Goal: Information Seeking & Learning: Learn about a topic

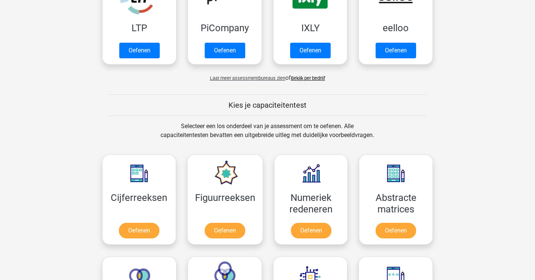
scroll to position [205, 0]
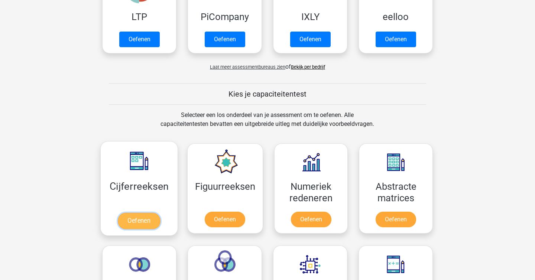
click at [136, 220] on link "Oefenen" at bounding box center [139, 221] width 42 height 16
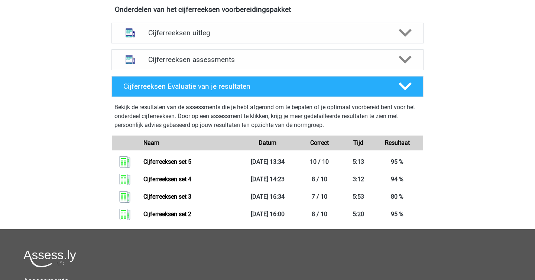
scroll to position [273, 0]
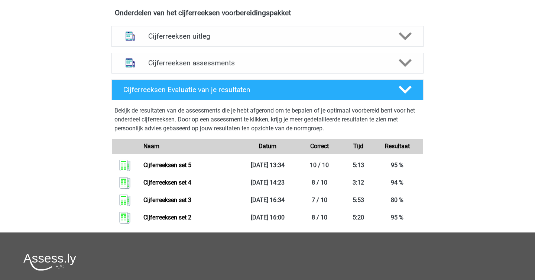
click at [407, 67] on polygon at bounding box center [404, 63] width 13 height 8
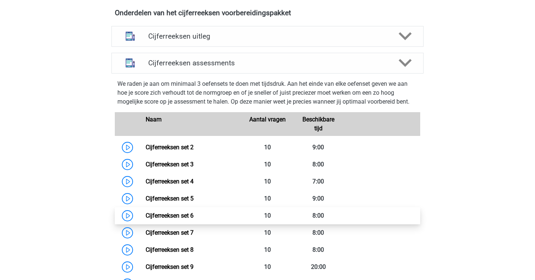
click at [146, 219] on link "Cijferreeksen set 6" at bounding box center [170, 215] width 48 height 7
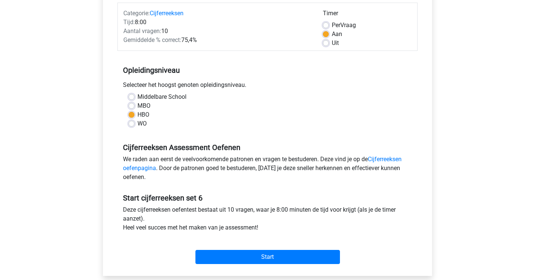
scroll to position [158, 0]
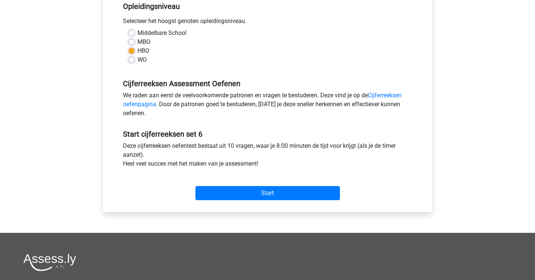
click at [240, 184] on div "Start" at bounding box center [267, 187] width 300 height 26
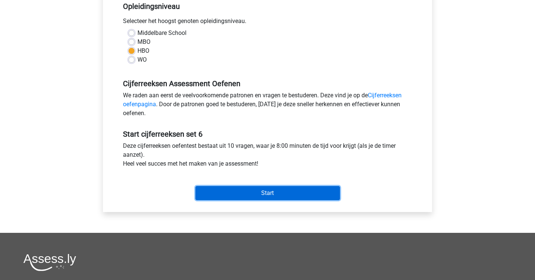
click at [235, 196] on input "Start" at bounding box center [267, 193] width 144 height 14
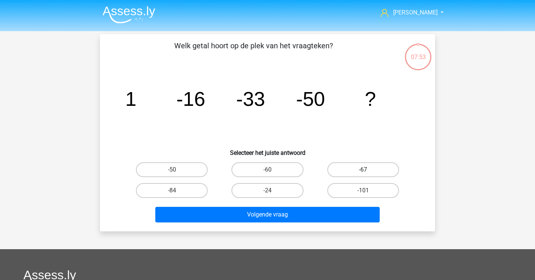
click at [347, 174] on label "-67" at bounding box center [363, 169] width 72 height 15
click at [363, 174] on input "-67" at bounding box center [365, 172] width 5 height 5
radio input "true"
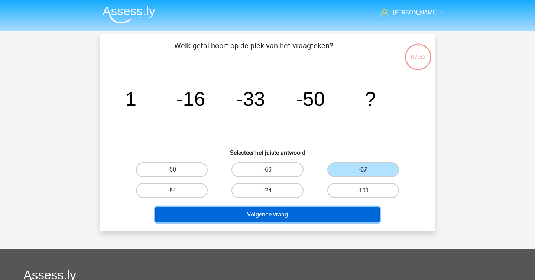
click at [320, 216] on button "Volgende vraag" at bounding box center [267, 215] width 225 height 16
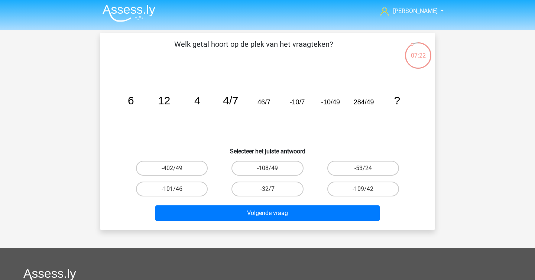
scroll to position [0, 0]
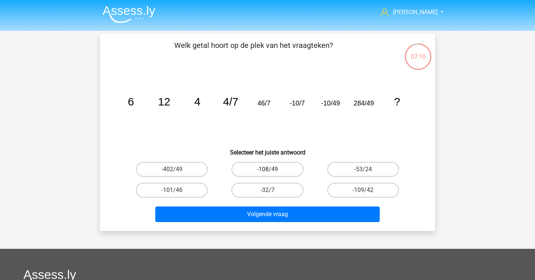
click at [291, 172] on label "-108/49" at bounding box center [267, 169] width 72 height 15
click at [272, 172] on input "-108/49" at bounding box center [269, 171] width 5 height 5
radio input "true"
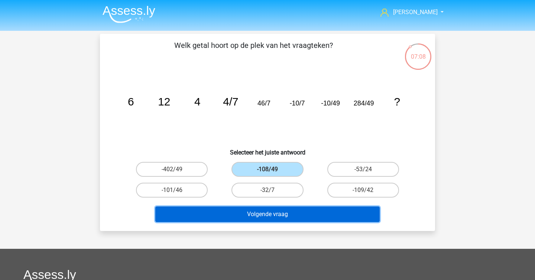
click at [292, 211] on button "Volgende vraag" at bounding box center [267, 214] width 225 height 16
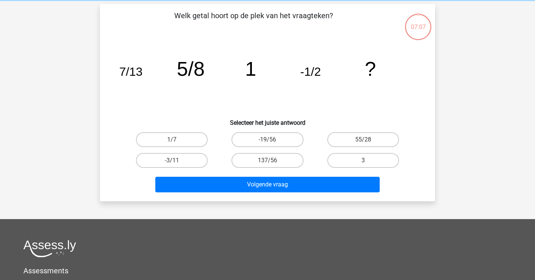
scroll to position [34, 0]
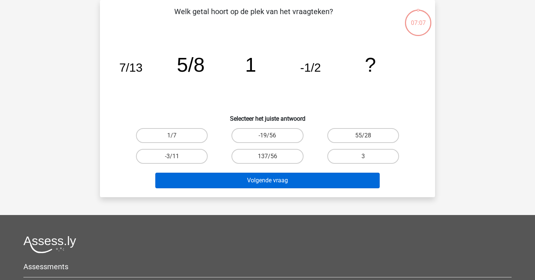
click at [295, 210] on div "Christiaan cholthoff@hotmail.com Nederlands English" at bounding box center [267, 188] width 535 height 445
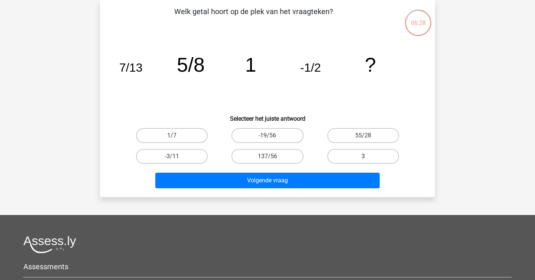
click at [348, 161] on label "3" at bounding box center [363, 156] width 72 height 15
click at [363, 161] on input "3" at bounding box center [365, 158] width 5 height 5
radio input "true"
click at [324, 172] on div "Volgende vraag" at bounding box center [267, 179] width 311 height 25
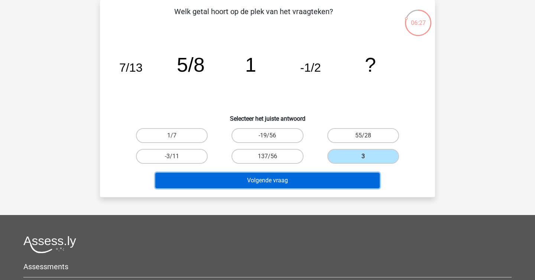
click at [308, 186] on button "Volgende vraag" at bounding box center [267, 181] width 225 height 16
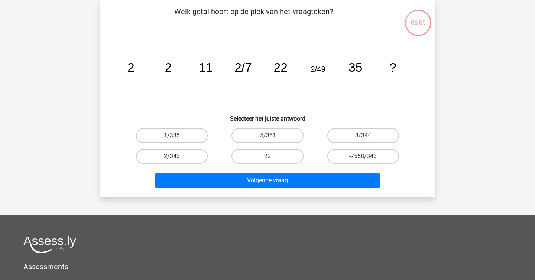
click at [187, 155] on label "2/343" at bounding box center [172, 156] width 72 height 15
click at [177, 156] on input "2/343" at bounding box center [174, 158] width 5 height 5
radio input "true"
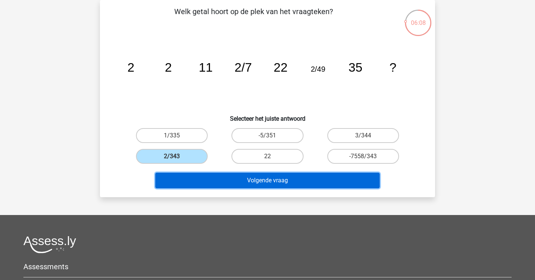
click at [241, 186] on button "Volgende vraag" at bounding box center [267, 181] width 225 height 16
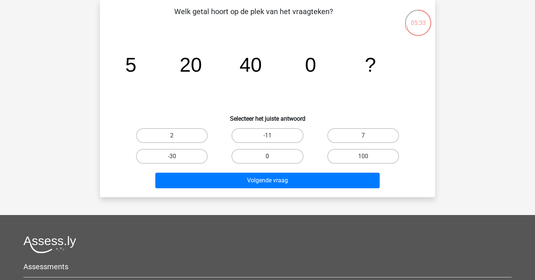
click at [241, 155] on label "0" at bounding box center [267, 156] width 72 height 15
click at [267, 156] on input "0" at bounding box center [269, 158] width 5 height 5
radio input "true"
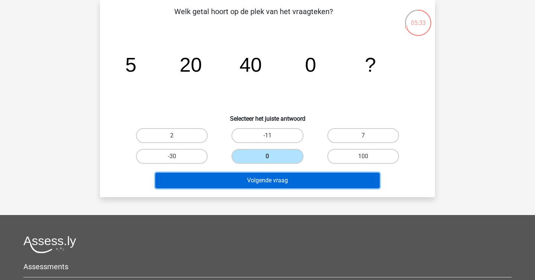
click at [241, 184] on button "Volgende vraag" at bounding box center [267, 181] width 225 height 16
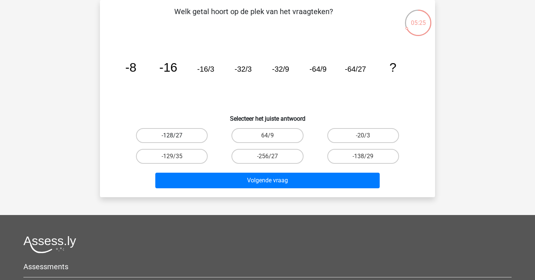
click at [191, 138] on label "-128/27" at bounding box center [172, 135] width 72 height 15
click at [177, 138] on input "-128/27" at bounding box center [174, 137] width 5 height 5
radio input "true"
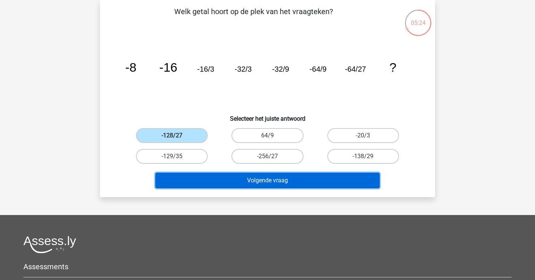
click at [236, 177] on button "Volgende vraag" at bounding box center [267, 181] width 225 height 16
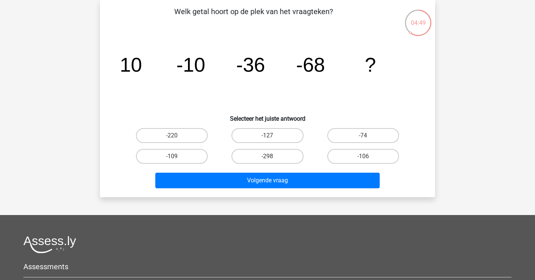
click at [342, 143] on div "-74" at bounding box center [362, 135] width 95 height 21
click at [353, 135] on label "-74" at bounding box center [363, 135] width 72 height 15
click at [363, 135] on input "-74" at bounding box center [365, 137] width 5 height 5
radio input "true"
click at [353, 161] on label "-106" at bounding box center [363, 156] width 72 height 15
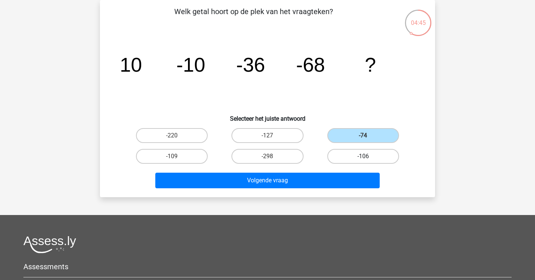
click at [363, 161] on input "-106" at bounding box center [365, 158] width 5 height 5
radio input "true"
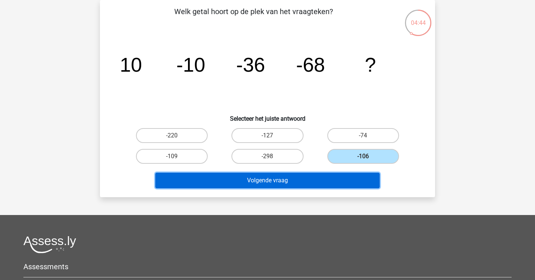
click at [340, 178] on button "Volgende vraag" at bounding box center [267, 181] width 225 height 16
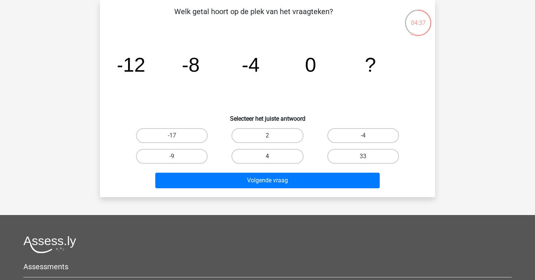
click at [271, 152] on label "4" at bounding box center [267, 156] width 72 height 15
click at [271, 156] on input "4" at bounding box center [269, 158] width 5 height 5
radio input "true"
click at [273, 188] on div "Volgende vraag" at bounding box center [267, 182] width 287 height 19
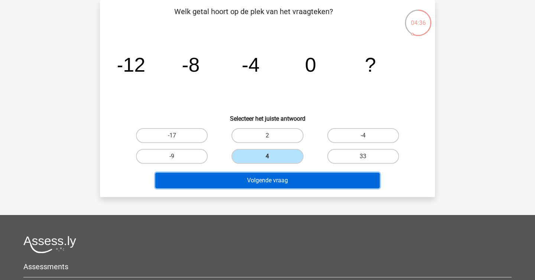
click at [275, 181] on button "Volgende vraag" at bounding box center [267, 181] width 225 height 16
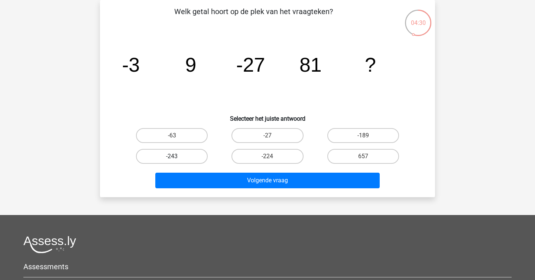
click at [196, 151] on label "-243" at bounding box center [172, 156] width 72 height 15
click at [177, 156] on input "-243" at bounding box center [174, 158] width 5 height 5
radio input "true"
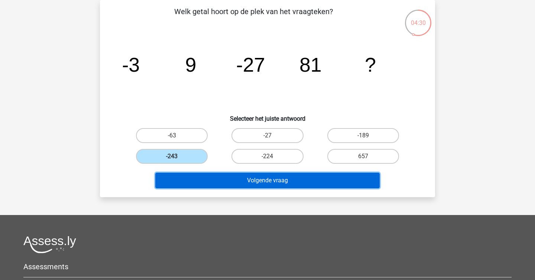
click at [196, 180] on button "Volgende vraag" at bounding box center [267, 181] width 225 height 16
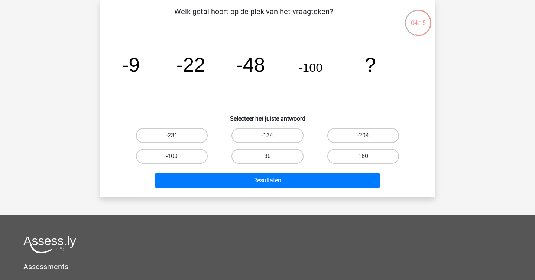
click at [341, 132] on label "-204" at bounding box center [363, 135] width 72 height 15
click at [363, 135] on input "-204" at bounding box center [365, 137] width 5 height 5
radio input "true"
click at [317, 190] on div "Resultaten" at bounding box center [267, 182] width 287 height 19
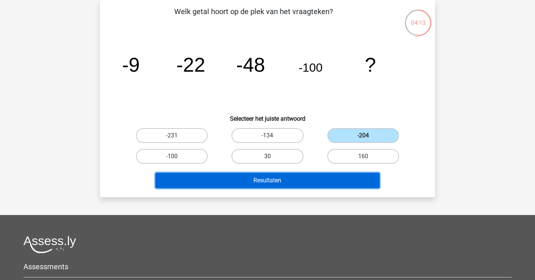
click at [323, 186] on button "Resultaten" at bounding box center [267, 181] width 225 height 16
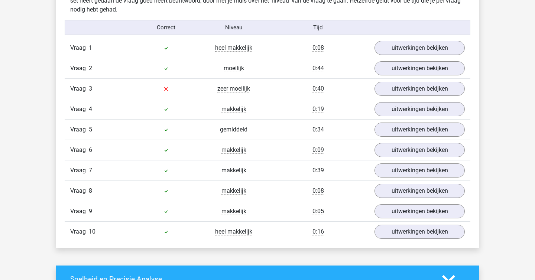
scroll to position [472, 0]
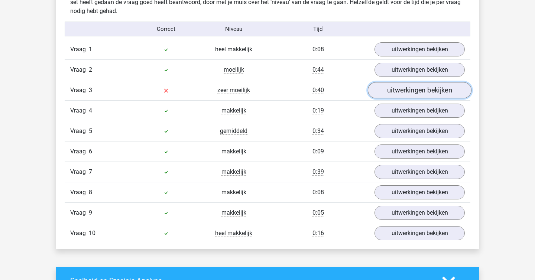
click at [406, 88] on link "uitwerkingen bekijken" at bounding box center [420, 90] width 104 height 16
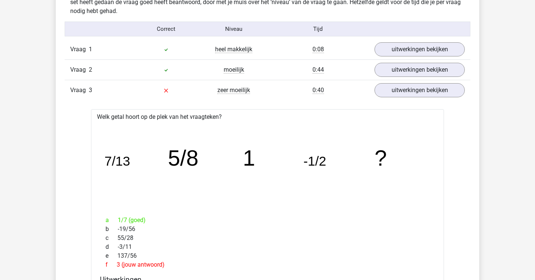
click at [349, 153] on icon "image/svg+xml 7/13 5/8 1 -1/2 ?" at bounding box center [267, 165] width 329 height 82
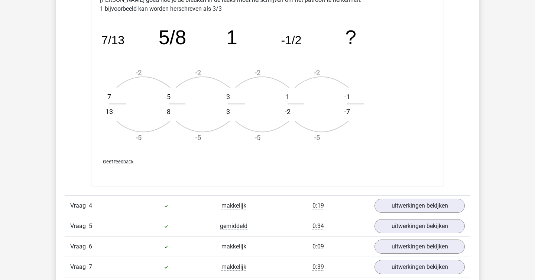
scroll to position [902, 0]
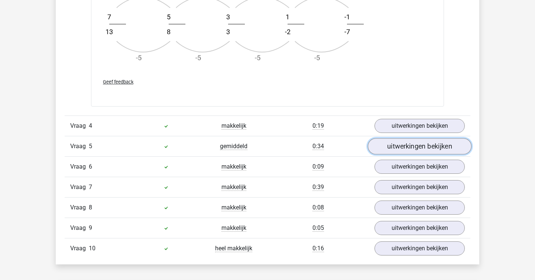
click at [398, 144] on link "uitwerkingen bekijken" at bounding box center [420, 146] width 104 height 16
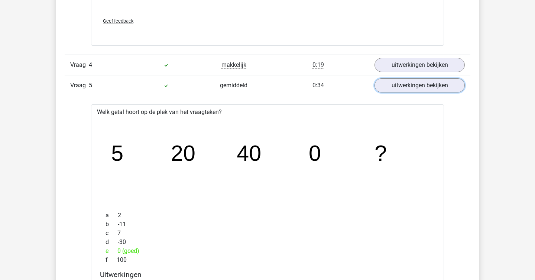
scroll to position [930, 0]
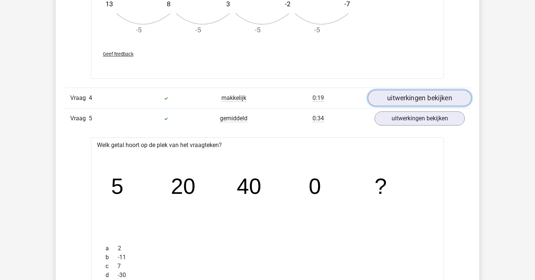
click at [419, 99] on link "uitwerkingen bekijken" at bounding box center [420, 98] width 104 height 16
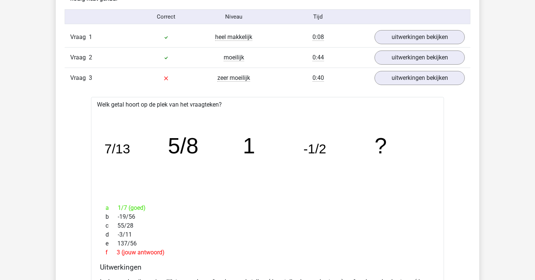
scroll to position [484, 0]
click at [397, 58] on link "uitwerkingen bekijken" at bounding box center [420, 58] width 104 height 16
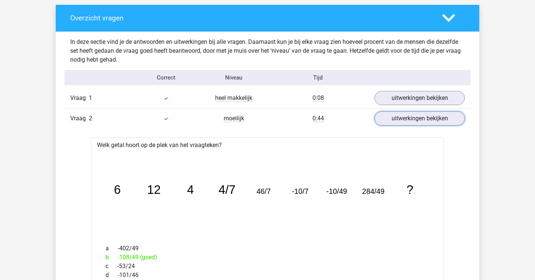
scroll to position [0, 0]
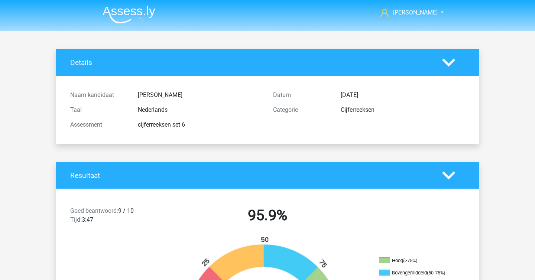
click at [112, 15] on img at bounding box center [128, 14] width 53 height 17
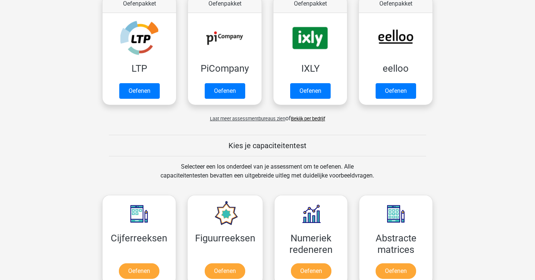
scroll to position [233, 0]
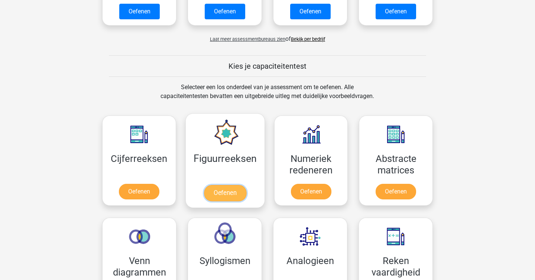
click at [225, 188] on link "Oefenen" at bounding box center [224, 193] width 42 height 16
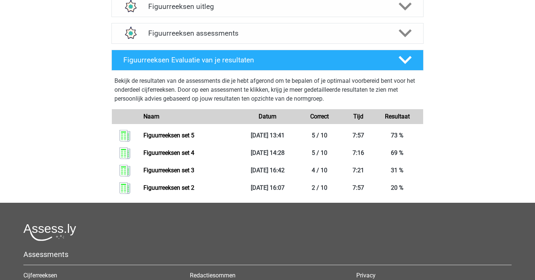
scroll to position [258, 0]
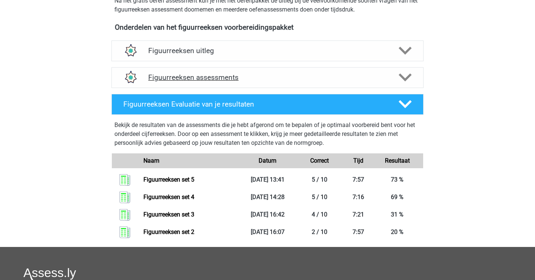
click at [387, 74] on div "Figuurreeksen assessments" at bounding box center [267, 77] width 249 height 9
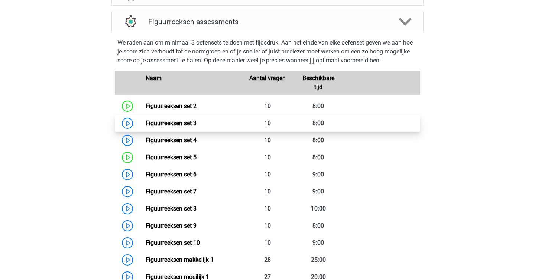
scroll to position [318, 0]
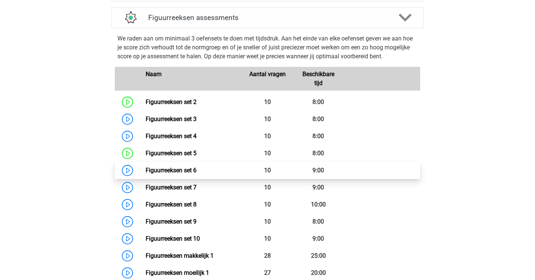
click at [146, 170] on link "Figuurreeksen set 6" at bounding box center [171, 170] width 51 height 7
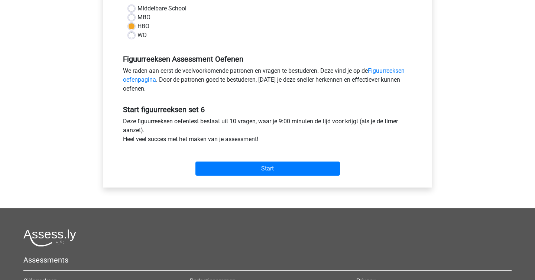
scroll to position [288, 0]
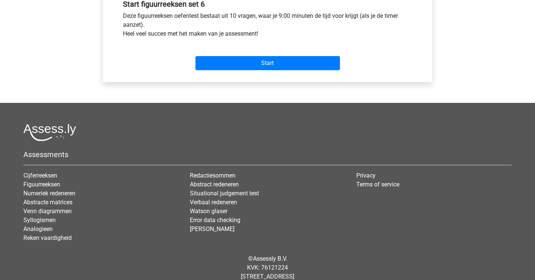
click at [265, 71] on div "Start" at bounding box center [267, 57] width 300 height 32
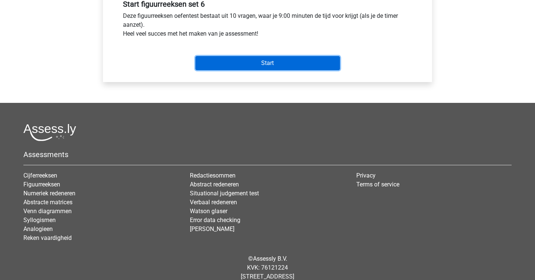
click at [270, 58] on input "Start" at bounding box center [267, 63] width 144 height 14
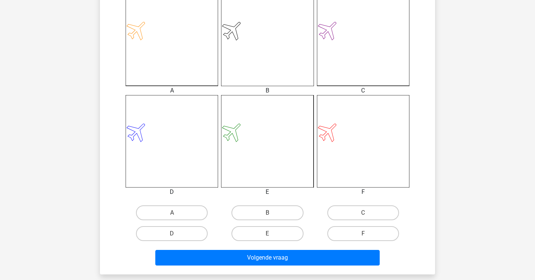
scroll to position [301, 0]
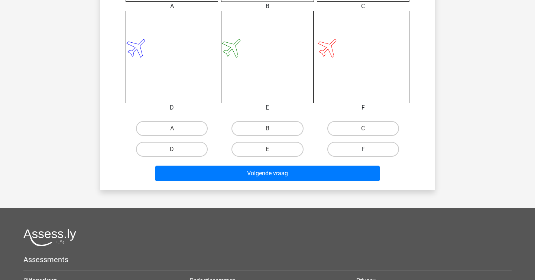
click at [360, 149] on label "F" at bounding box center [363, 149] width 72 height 15
click at [363, 149] on input "F" at bounding box center [365, 151] width 5 height 5
radio input "true"
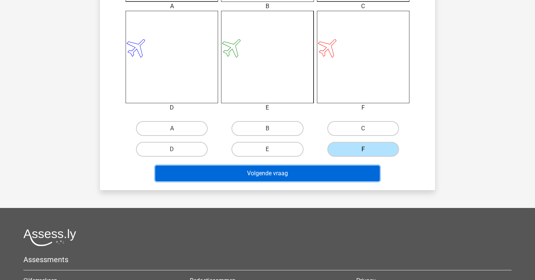
click at [341, 176] on button "Volgende vraag" at bounding box center [267, 174] width 225 height 16
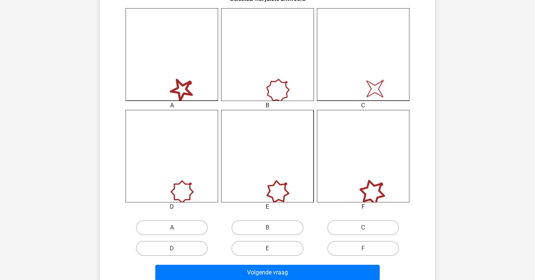
scroll to position [204, 0]
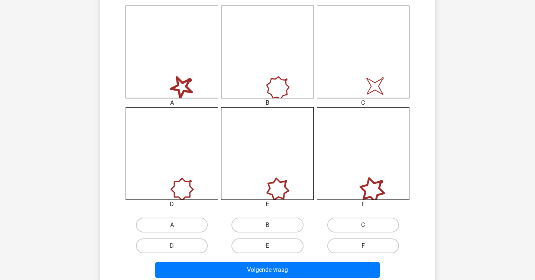
click at [356, 242] on label "F" at bounding box center [363, 245] width 72 height 15
click at [363, 246] on input "F" at bounding box center [365, 248] width 5 height 5
radio input "true"
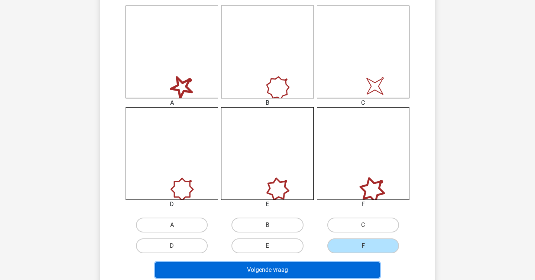
click at [340, 275] on button "Volgende vraag" at bounding box center [267, 270] width 225 height 16
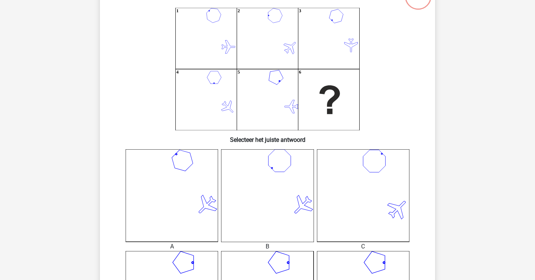
scroll to position [240, 0]
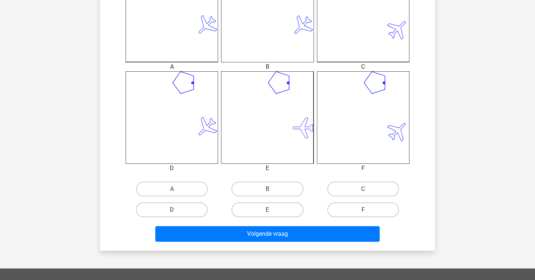
click at [195, 207] on label "D" at bounding box center [172, 209] width 72 height 15
click at [177, 210] on input "D" at bounding box center [174, 212] width 5 height 5
radio input "true"
click at [210, 248] on div "Wat is de meest logische volgende figuur in de reeks? 1 2 3 4 5 6 Selecteer het…" at bounding box center [267, 22] width 335 height 457
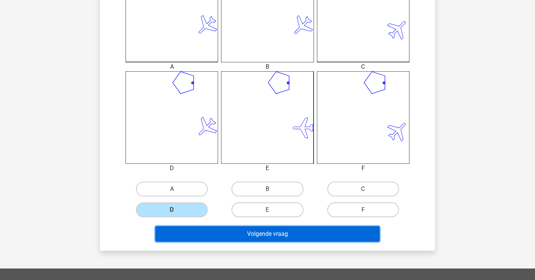
click at [218, 239] on button "Volgende vraag" at bounding box center [267, 234] width 225 height 16
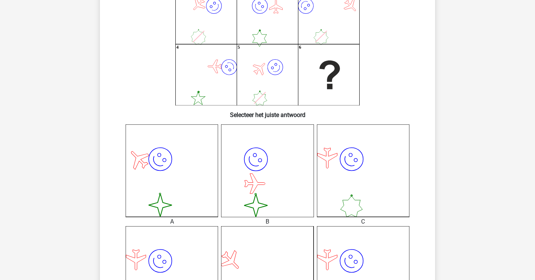
scroll to position [86, 0]
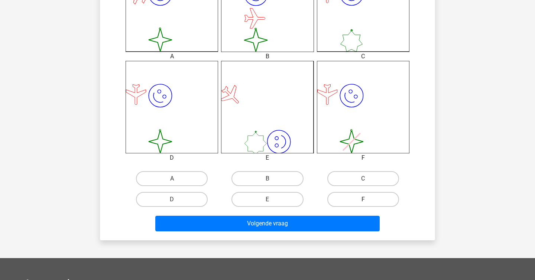
click at [337, 201] on label "F" at bounding box center [363, 199] width 72 height 15
click at [363, 201] on input "F" at bounding box center [365, 201] width 5 height 5
radio input "true"
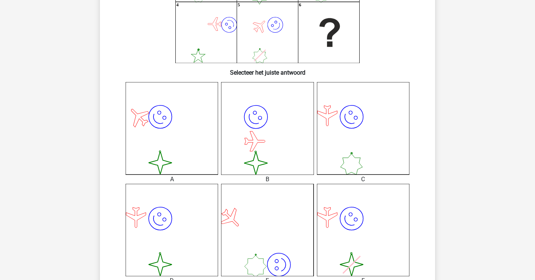
scroll to position [208, 0]
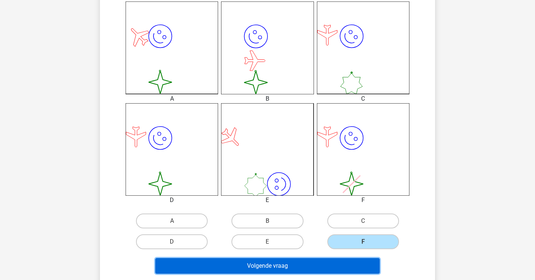
click at [308, 271] on button "Volgende vraag" at bounding box center [267, 266] width 225 height 16
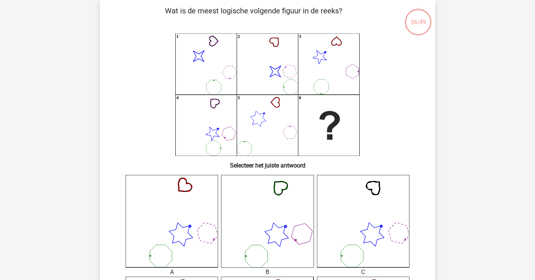
scroll to position [34, 0]
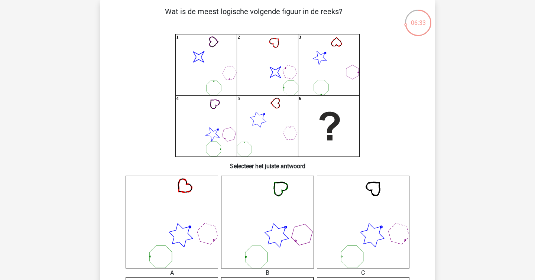
click at [297, 89] on icon "image/svg+xml 1 image/svg+xml 2 3 4 5 6" at bounding box center [267, 95] width 299 height 123
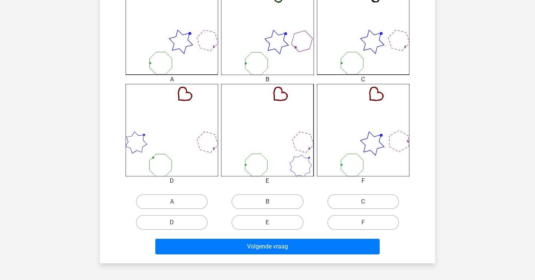
scroll to position [258, 0]
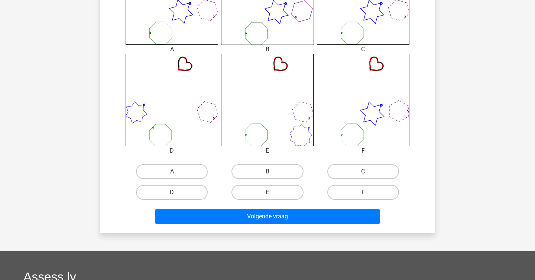
click at [192, 168] on label "A" at bounding box center [172, 171] width 72 height 15
click at [177, 172] on input "A" at bounding box center [174, 174] width 5 height 5
radio input "true"
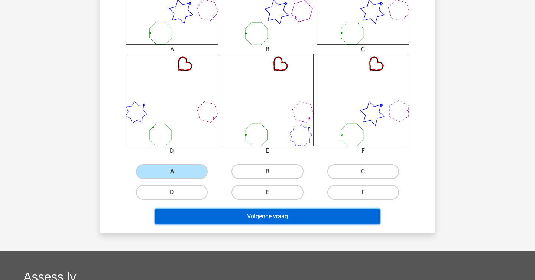
click at [182, 213] on button "Volgende vraag" at bounding box center [267, 217] width 225 height 16
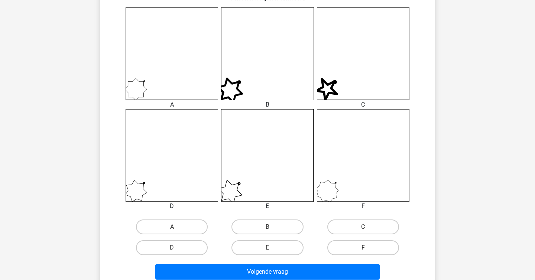
scroll to position [203, 0]
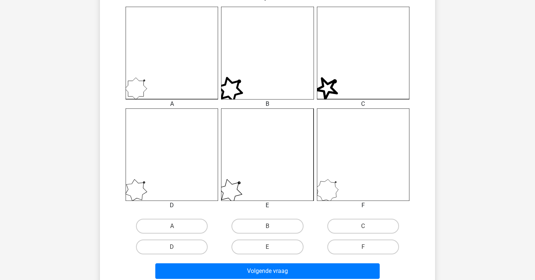
click at [333, 239] on div "F" at bounding box center [362, 246] width 95 height 21
click at [333, 247] on label "F" at bounding box center [363, 246] width 72 height 15
click at [363, 247] on input "F" at bounding box center [365, 249] width 5 height 5
radio input "true"
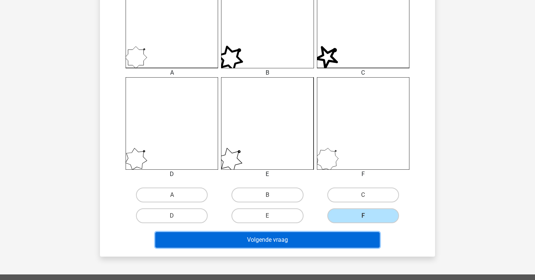
click at [311, 245] on button "Volgende vraag" at bounding box center [267, 240] width 225 height 16
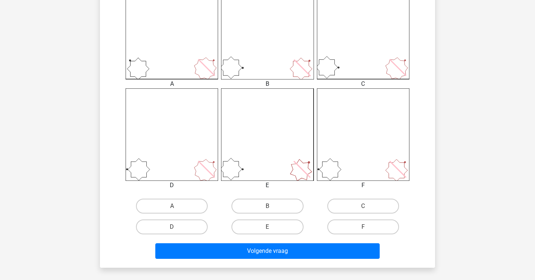
scroll to position [219, 0]
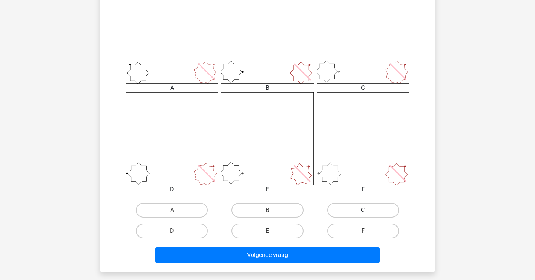
click at [336, 209] on label "C" at bounding box center [363, 210] width 72 height 15
click at [363, 210] on input "C" at bounding box center [365, 212] width 5 height 5
radio input "true"
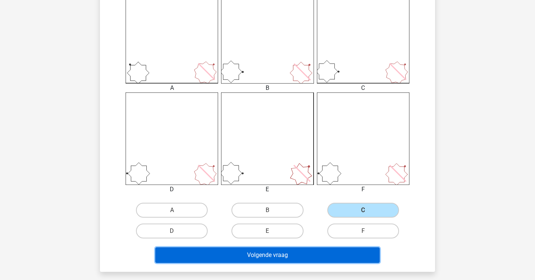
click at [309, 258] on button "Volgende vraag" at bounding box center [267, 255] width 225 height 16
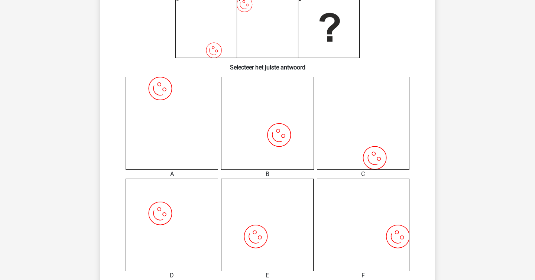
scroll to position [196, 0]
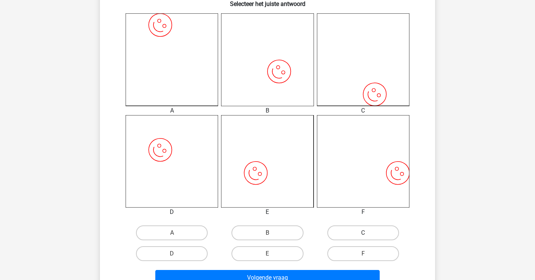
click at [340, 233] on label "C" at bounding box center [363, 232] width 72 height 15
click at [363, 233] on input "C" at bounding box center [365, 235] width 5 height 5
radio input "true"
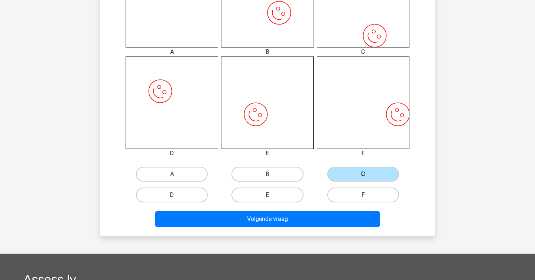
scroll to position [268, 0]
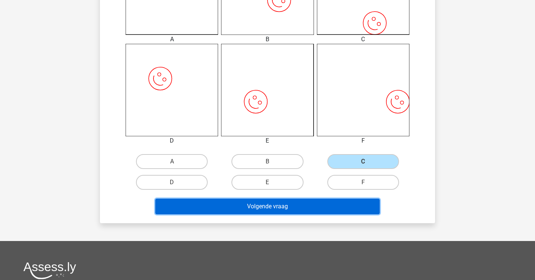
click at [337, 205] on button "Volgende vraag" at bounding box center [267, 207] width 225 height 16
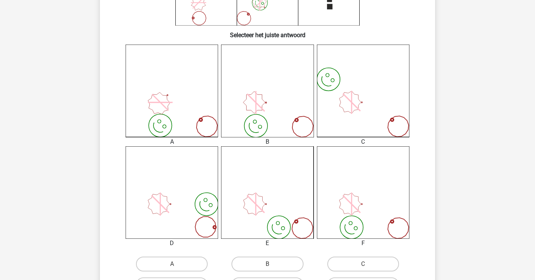
scroll to position [219, 0]
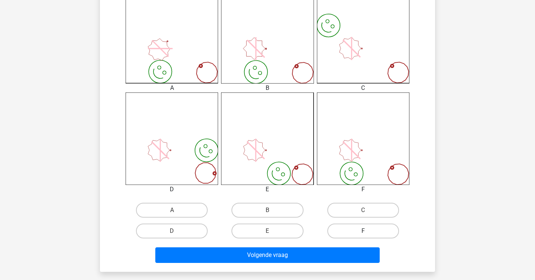
click at [353, 226] on label "F" at bounding box center [363, 230] width 72 height 15
click at [363, 231] on input "F" at bounding box center [365, 233] width 5 height 5
radio input "true"
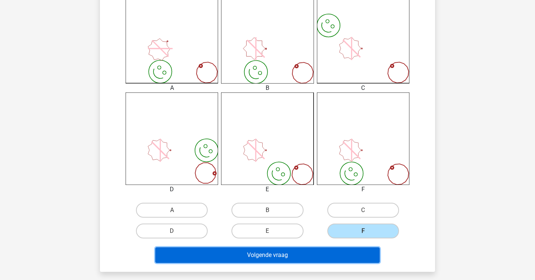
click at [338, 254] on button "Volgende vraag" at bounding box center [267, 255] width 225 height 16
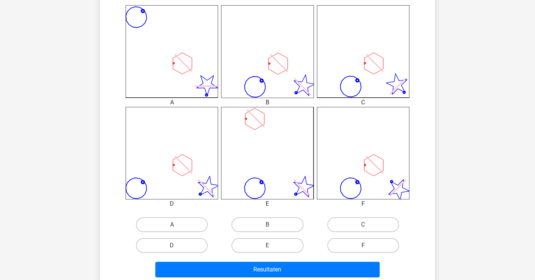
scroll to position [286, 0]
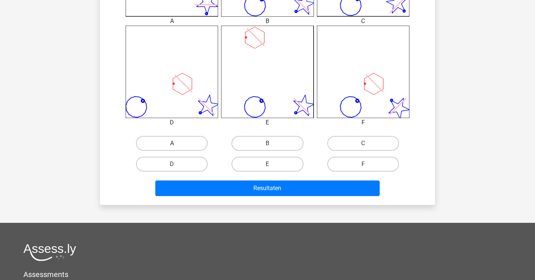
click at [197, 142] on label "A" at bounding box center [172, 143] width 72 height 15
click at [177, 143] on input "A" at bounding box center [174, 145] width 5 height 5
radio input "true"
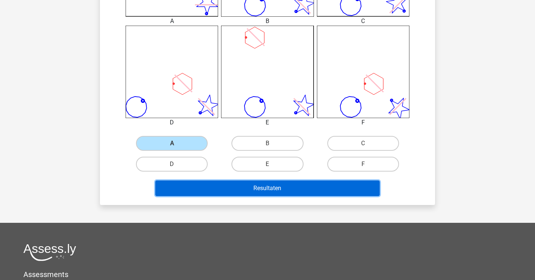
click at [231, 194] on button "Resultaten" at bounding box center [267, 188] width 225 height 16
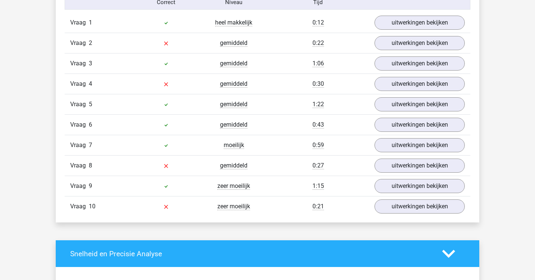
scroll to position [459, 0]
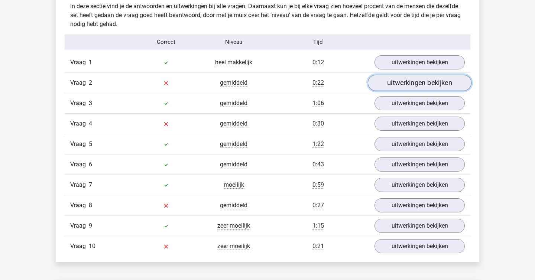
click at [398, 86] on link "uitwerkingen bekijken" at bounding box center [420, 83] width 104 height 16
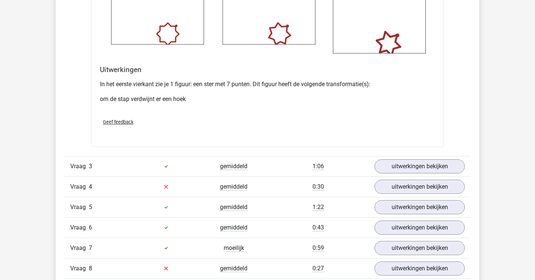
scroll to position [938, 0]
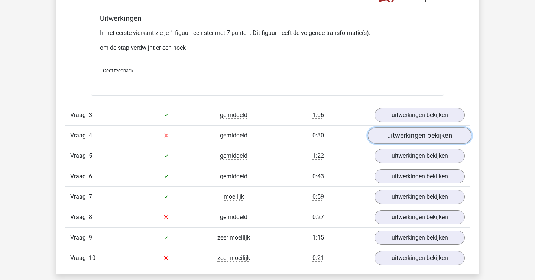
click at [385, 133] on link "uitwerkingen bekijken" at bounding box center [420, 135] width 104 height 16
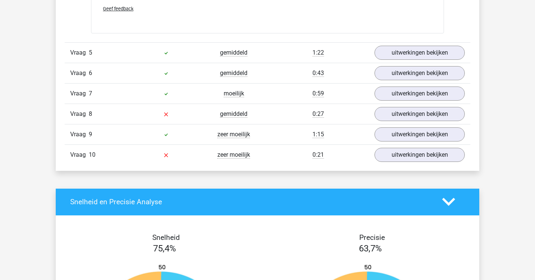
scroll to position [1660, 0]
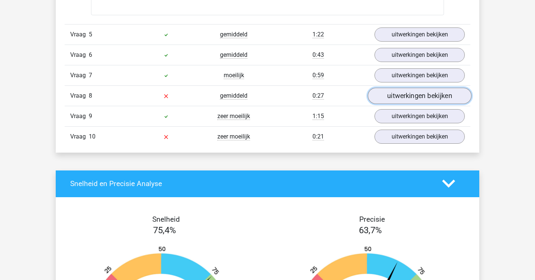
click at [391, 95] on link "uitwerkingen bekijken" at bounding box center [420, 96] width 104 height 16
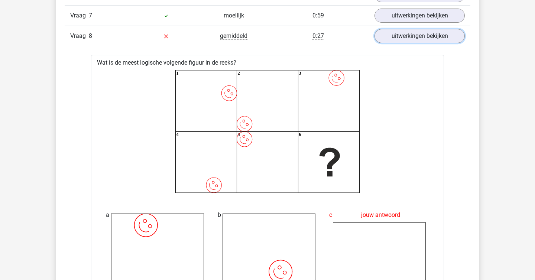
scroll to position [1720, 0]
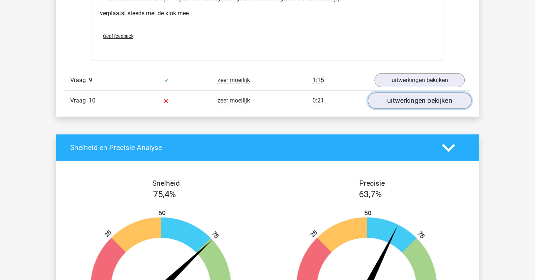
click at [390, 108] on link "uitwerkingen bekijken" at bounding box center [420, 100] width 104 height 16
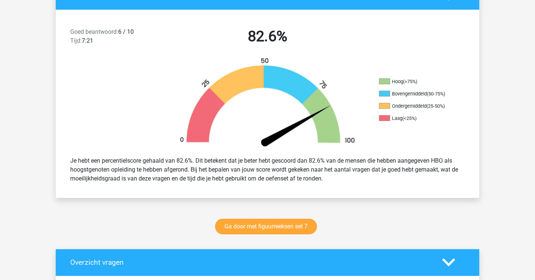
scroll to position [0, 0]
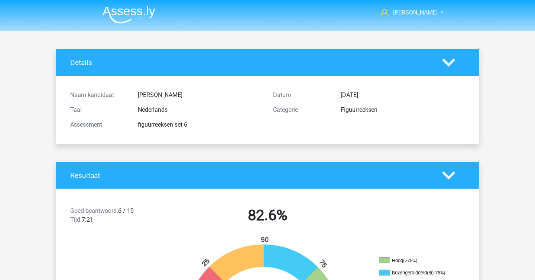
click at [122, 14] on img at bounding box center [128, 14] width 53 height 17
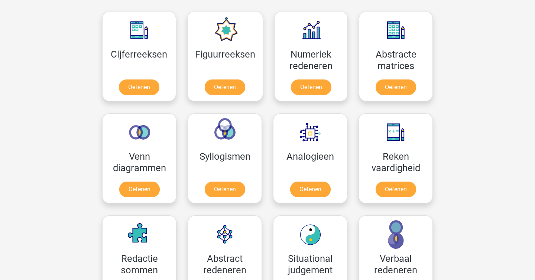
scroll to position [325, 0]
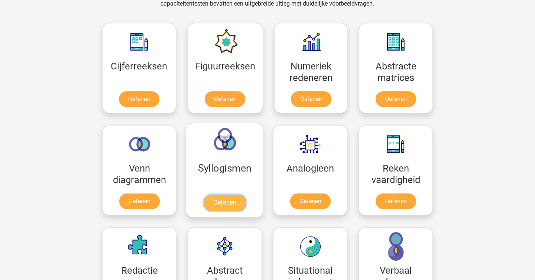
click at [210, 206] on link "Oefenen" at bounding box center [224, 203] width 42 height 16
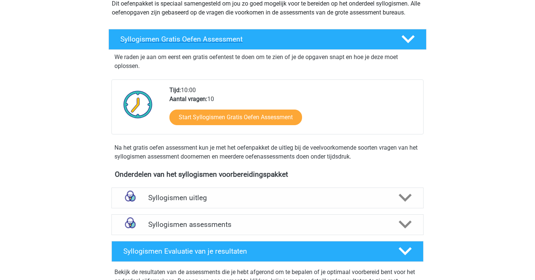
scroll to position [111, 0]
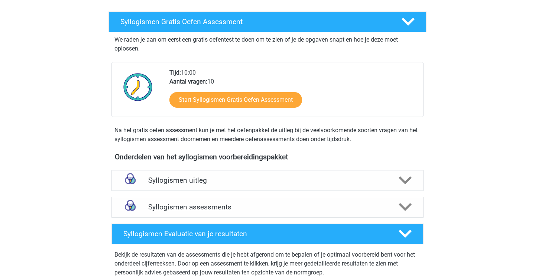
click at [396, 207] on div at bounding box center [404, 206] width 25 height 13
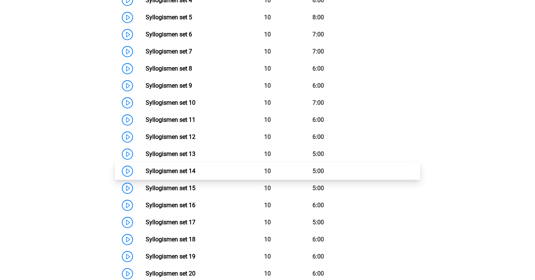
scroll to position [431, 0]
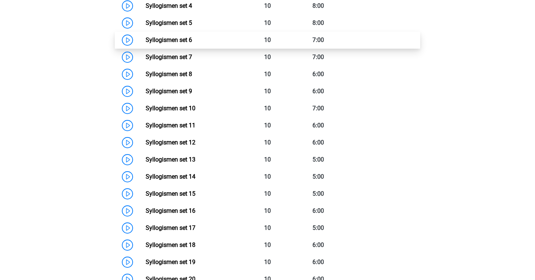
click at [146, 41] on link "Syllogismen set 6" at bounding box center [169, 39] width 46 height 7
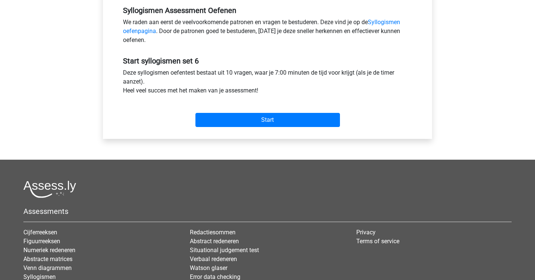
scroll to position [307, 0]
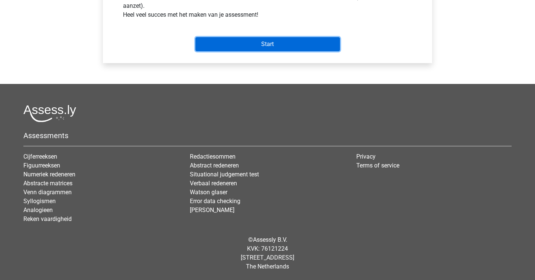
click at [267, 46] on input "Start" at bounding box center [267, 44] width 144 height 14
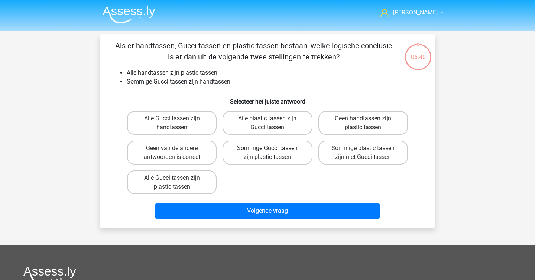
click at [281, 156] on label "Sommige Gucci tassen zijn plastic tassen" at bounding box center [266, 153] width 89 height 24
click at [272, 153] on input "Sommige Gucci tassen zijn plastic tassen" at bounding box center [269, 150] width 5 height 5
radio input "true"
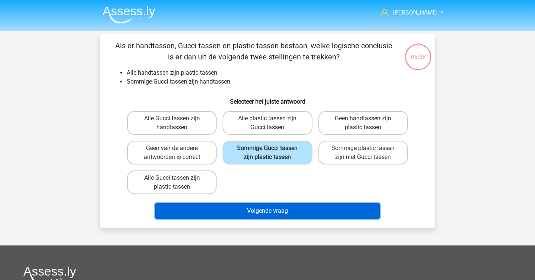
click at [278, 208] on button "Volgende vraag" at bounding box center [267, 211] width 225 height 16
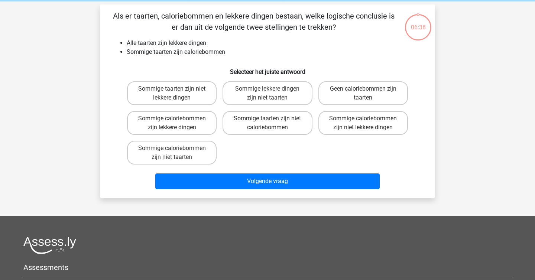
scroll to position [34, 0]
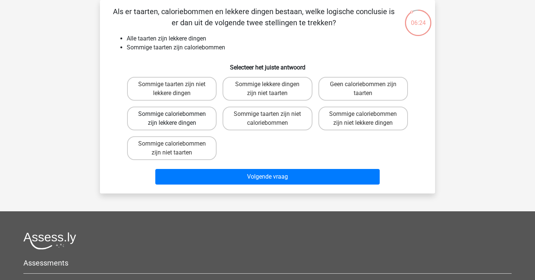
click at [203, 120] on label "Sommige caloriebommen zijn lekkere dingen" at bounding box center [171, 119] width 89 height 24
click at [177, 119] on input "Sommige caloriebommen zijn lekkere dingen" at bounding box center [174, 116] width 5 height 5
radio input "true"
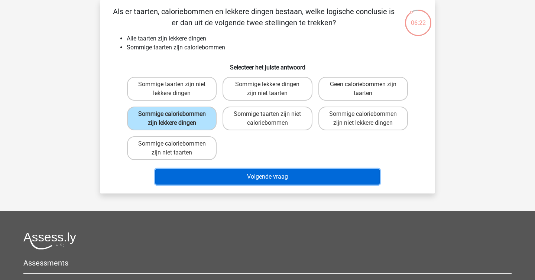
click at [251, 177] on button "Volgende vraag" at bounding box center [267, 177] width 225 height 16
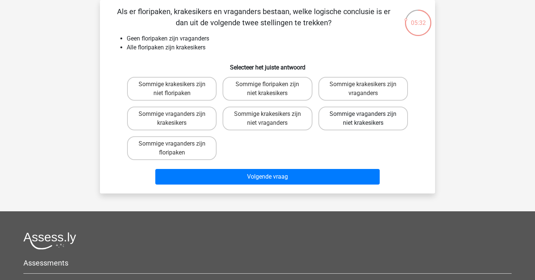
click at [338, 124] on label "Sommige vraganders zijn niet krakesikers" at bounding box center [362, 119] width 89 height 24
click at [363, 119] on input "Sommige vraganders zijn niet krakesikers" at bounding box center [365, 116] width 5 height 5
radio input "true"
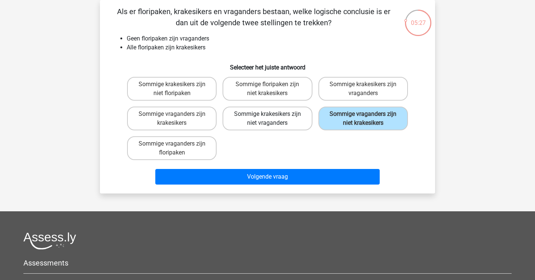
click at [300, 124] on label "Sommige krakesikers zijn niet vraganders" at bounding box center [266, 119] width 89 height 24
click at [272, 119] on input "Sommige krakesikers zijn niet vraganders" at bounding box center [269, 116] width 5 height 5
radio input "true"
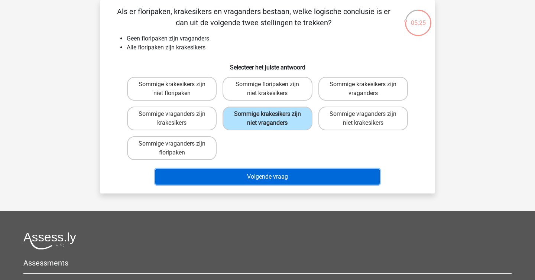
click at [288, 180] on button "Volgende vraag" at bounding box center [267, 177] width 225 height 16
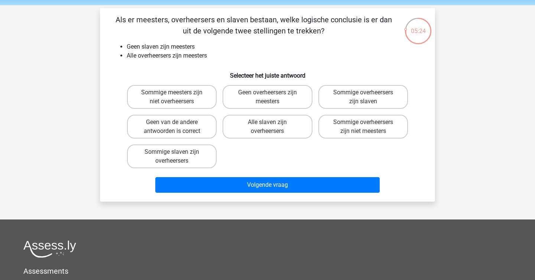
scroll to position [25, 0]
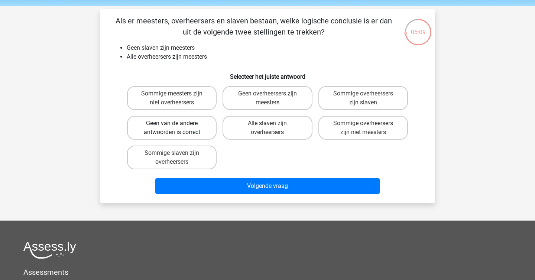
click at [211, 131] on label "Geen van de andere antwoorden is correct" at bounding box center [171, 128] width 89 height 24
click at [177, 128] on input "Geen van de andere antwoorden is correct" at bounding box center [174, 125] width 5 height 5
radio input "true"
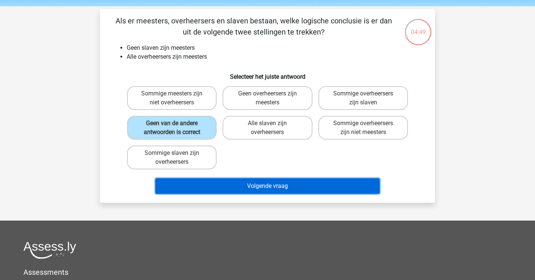
click at [250, 187] on button "Volgende vraag" at bounding box center [267, 186] width 225 height 16
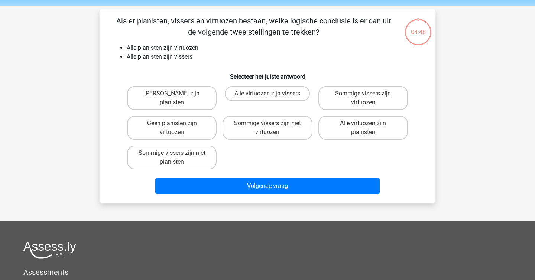
scroll to position [34, 0]
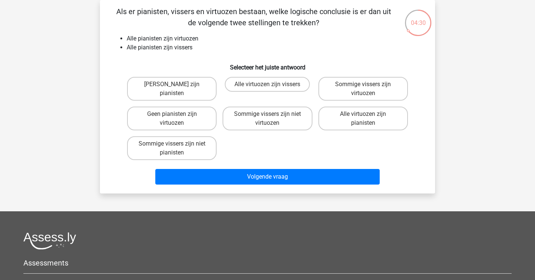
click at [377, 68] on h6 "Selecteer het juiste antwoord" at bounding box center [267, 64] width 311 height 13
click at [362, 89] on label "Sommige vissers zijn virtuozen" at bounding box center [362, 89] width 89 height 24
click at [363, 89] on input "Sommige vissers zijn virtuozen" at bounding box center [365, 86] width 5 height 5
radio input "true"
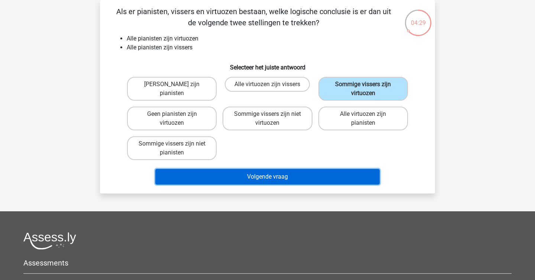
click at [300, 172] on button "Volgende vraag" at bounding box center [267, 177] width 225 height 16
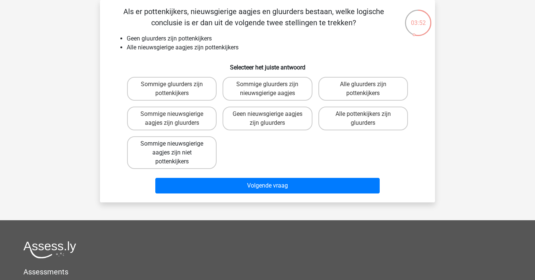
click at [194, 160] on label "Sommige nieuwsgierige aagjes zijn niet pottenkijkers" at bounding box center [171, 152] width 89 height 33
click at [177, 148] on input "Sommige nieuwsgierige aagjes zijn niet pottenkijkers" at bounding box center [174, 146] width 5 height 5
radio input "true"
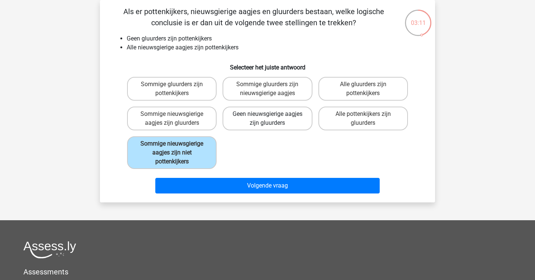
click at [260, 125] on label "Geen nieuwsgierige aagjes zijn gluurders" at bounding box center [266, 119] width 89 height 24
click at [267, 119] on input "Geen nieuwsgierige aagjes zijn gluurders" at bounding box center [269, 116] width 5 height 5
radio input "true"
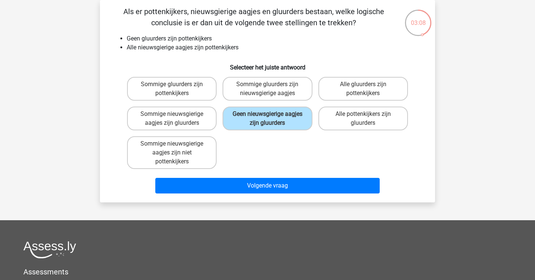
click at [260, 196] on div "Volgende vraag" at bounding box center [267, 187] width 287 height 19
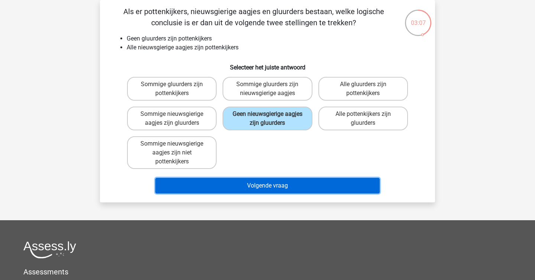
click at [267, 183] on button "Volgende vraag" at bounding box center [267, 186] width 225 height 16
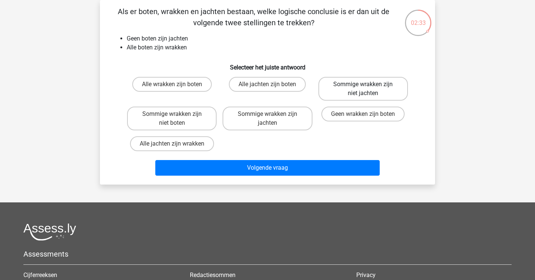
click at [333, 89] on label "Sommige wrakken zijn niet jachten" at bounding box center [362, 89] width 89 height 24
click at [363, 89] on input "Sommige wrakken zijn niet jachten" at bounding box center [365, 86] width 5 height 5
radio input "true"
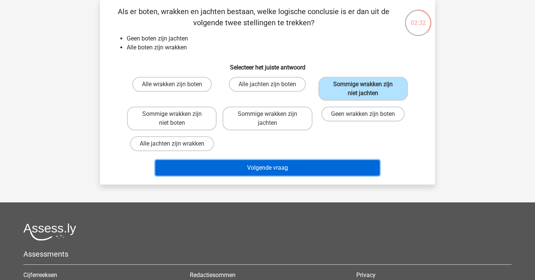
click at [288, 167] on button "Volgende vraag" at bounding box center [267, 168] width 225 height 16
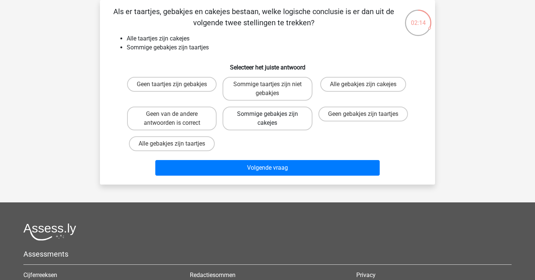
click at [290, 107] on label "Sommige gebakjes zijn cakejes" at bounding box center [266, 119] width 89 height 24
click at [272, 114] on input "Sommige gebakjes zijn cakejes" at bounding box center [269, 116] width 5 height 5
radio input "true"
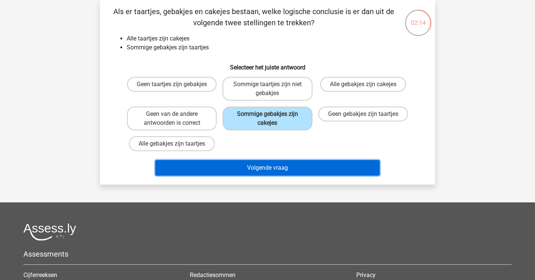
click at [282, 169] on button "Volgende vraag" at bounding box center [267, 168] width 225 height 16
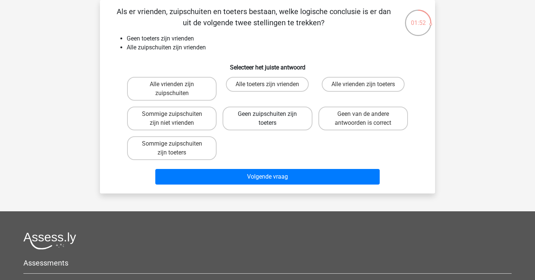
click at [291, 121] on label "Geen zuipschuiten zijn toeters" at bounding box center [266, 119] width 89 height 24
click at [272, 119] on input "Geen zuipschuiten zijn toeters" at bounding box center [269, 116] width 5 height 5
radio input "true"
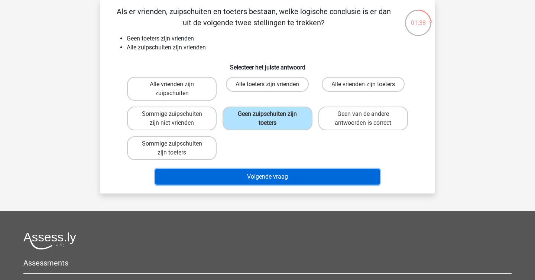
click at [257, 180] on button "Volgende vraag" at bounding box center [267, 177] width 225 height 16
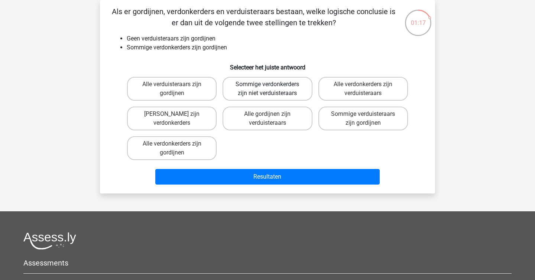
click at [280, 92] on label "Sommige verdonkerders zijn niet verduisteraars" at bounding box center [266, 89] width 89 height 24
click at [272, 89] on input "Sommige verdonkerders zijn niet verduisteraars" at bounding box center [269, 86] width 5 height 5
radio input "true"
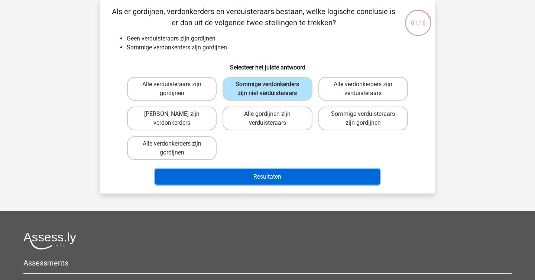
click at [266, 176] on button "Resultaten" at bounding box center [267, 177] width 225 height 16
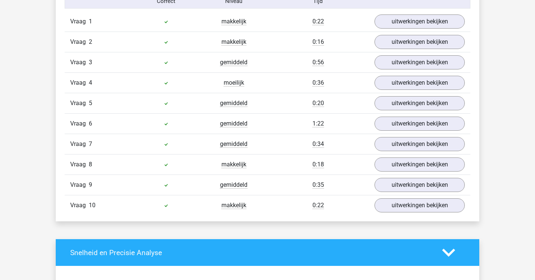
scroll to position [496, 0]
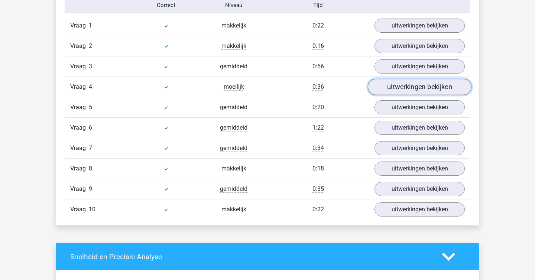
click at [424, 87] on link "uitwerkingen bekijken" at bounding box center [420, 87] width 104 height 16
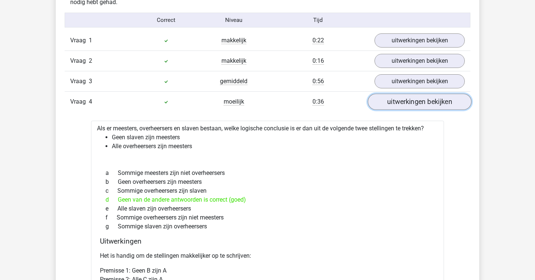
scroll to position [481, 0]
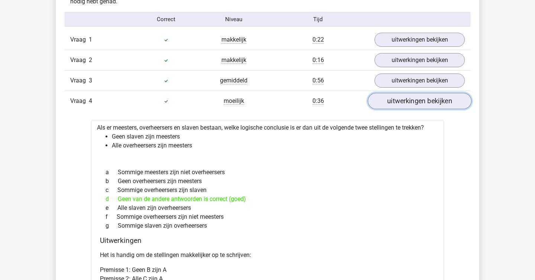
click at [411, 108] on link "uitwerkingen bekijken" at bounding box center [420, 101] width 104 height 16
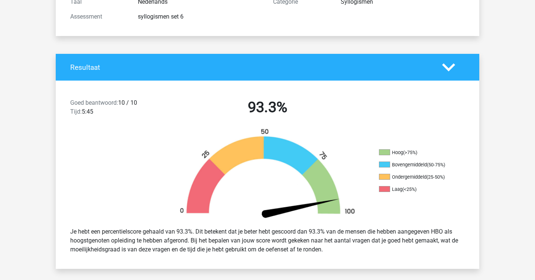
scroll to position [0, 0]
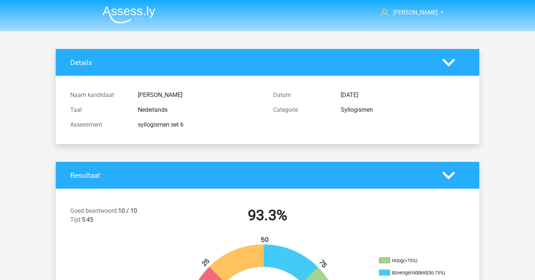
click at [127, 14] on img at bounding box center [128, 14] width 53 height 17
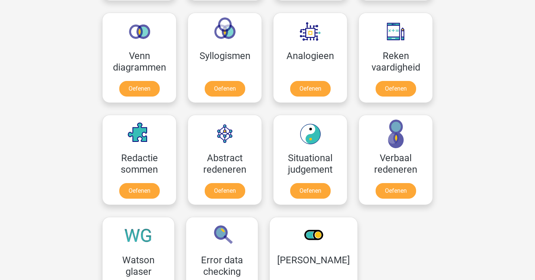
scroll to position [445, 0]
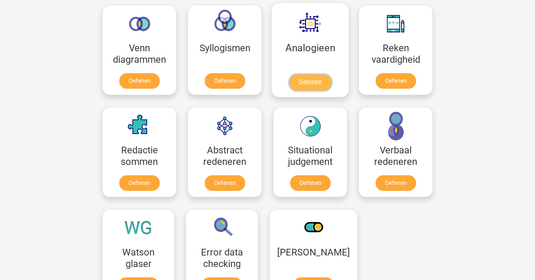
click at [302, 79] on link "Oefenen" at bounding box center [310, 82] width 42 height 16
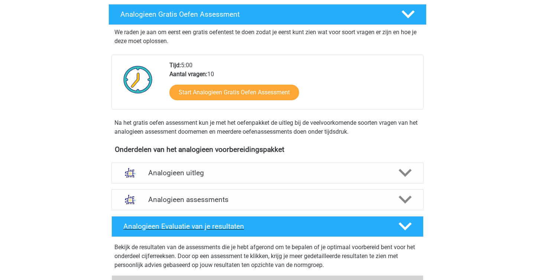
scroll to position [126, 0]
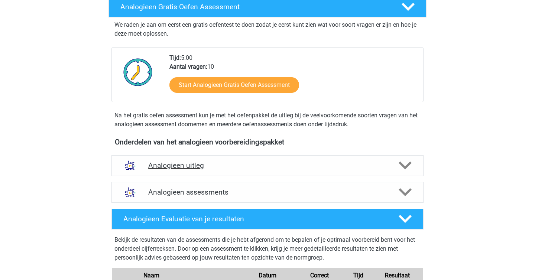
click at [284, 166] on h4 "Analogieen uitleg" at bounding box center [267, 165] width 238 height 9
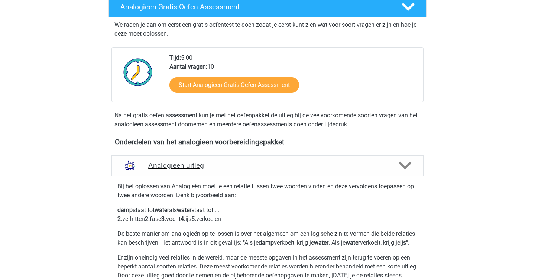
click at [284, 166] on h4 "Analogieen uitleg" at bounding box center [267, 165] width 238 height 9
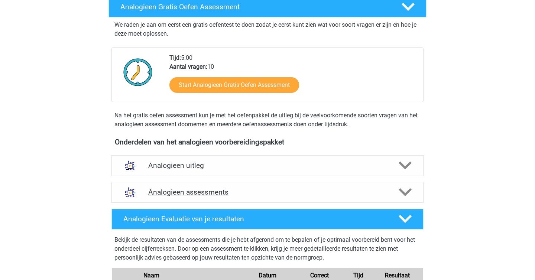
click at [271, 197] on div "Analogieen assessments" at bounding box center [267, 192] width 312 height 21
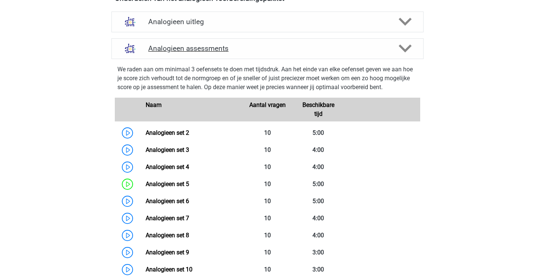
scroll to position [365, 0]
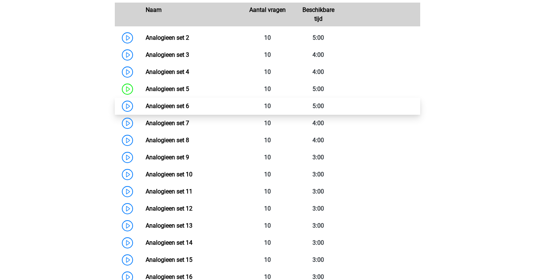
click at [146, 108] on link "Analogieen set 6" at bounding box center [167, 105] width 43 height 7
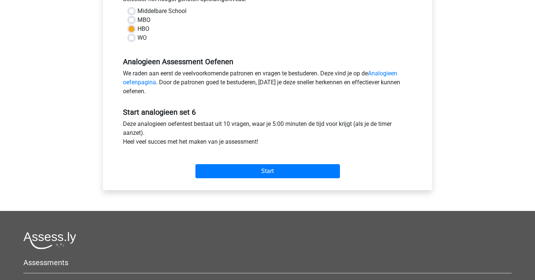
scroll to position [273, 0]
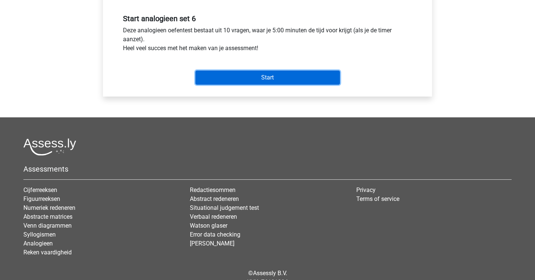
click at [288, 72] on input "Start" at bounding box center [267, 78] width 144 height 14
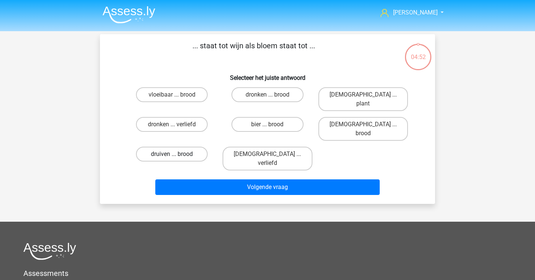
click at [200, 147] on label "druiven ... brood" at bounding box center [172, 154] width 72 height 15
click at [177, 154] on input "druiven ... brood" at bounding box center [174, 156] width 5 height 5
radio input "true"
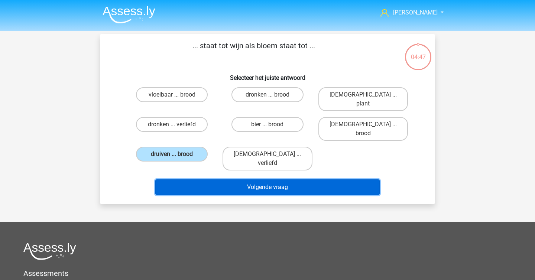
click at [220, 179] on button "Volgende vraag" at bounding box center [267, 187] width 225 height 16
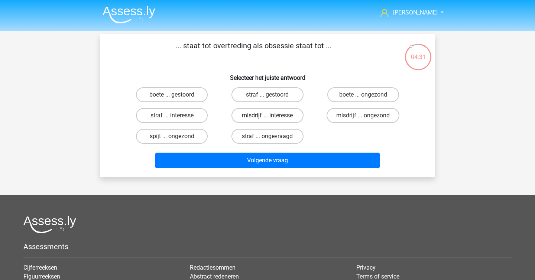
click at [298, 117] on label "misdrijf ... interesse" at bounding box center [267, 115] width 72 height 15
click at [272, 117] on input "misdrijf ... interesse" at bounding box center [269, 117] width 5 height 5
radio input "true"
click at [237, 151] on div "Volgende vraag" at bounding box center [267, 159] width 311 height 25
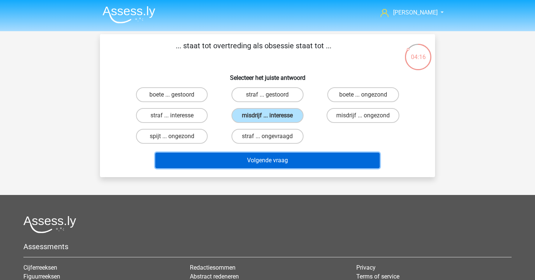
click at [238, 159] on button "Volgende vraag" at bounding box center [267, 161] width 225 height 16
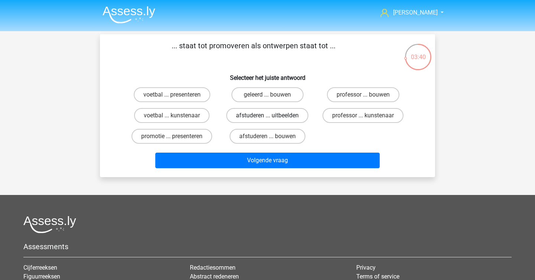
click at [238, 118] on label "afstuderen ... uitbeelden" at bounding box center [267, 115] width 82 height 15
click at [267, 118] on input "afstuderen ... uitbeelden" at bounding box center [269, 117] width 5 height 5
radio input "true"
click at [245, 140] on label "afstuderen ... bouwen" at bounding box center [267, 136] width 76 height 15
click at [267, 140] on input "afstuderen ... bouwen" at bounding box center [269, 138] width 5 height 5
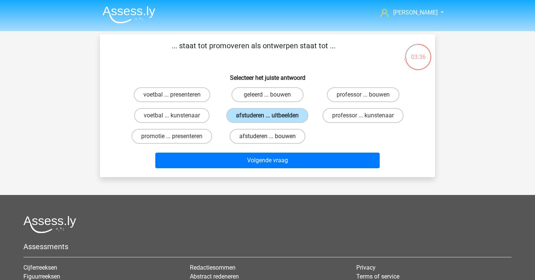
radio input "true"
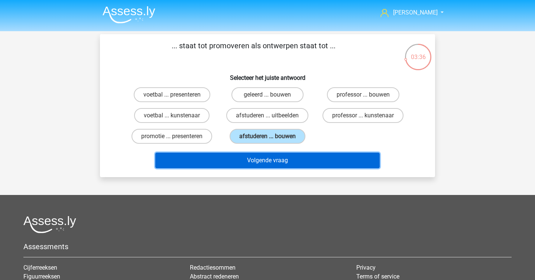
click at [245, 159] on button "Volgende vraag" at bounding box center [267, 161] width 225 height 16
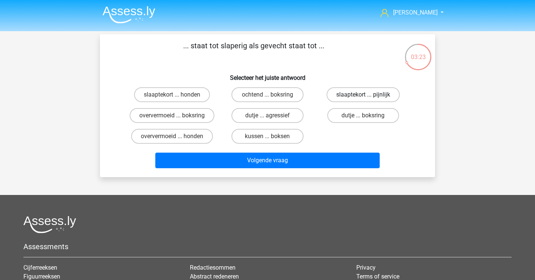
click at [342, 95] on label "slaaptekort ... pijnlijk" at bounding box center [362, 94] width 73 height 15
click at [363, 95] on input "slaaptekort ... pijnlijk" at bounding box center [365, 97] width 5 height 5
radio input "true"
click at [292, 117] on label "dutje ... agressief" at bounding box center [267, 115] width 72 height 15
click at [272, 117] on input "dutje ... agressief" at bounding box center [269, 117] width 5 height 5
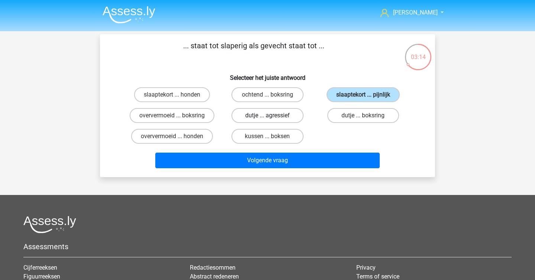
radio input "true"
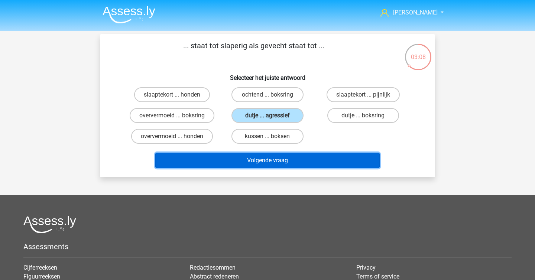
click at [284, 166] on button "Volgende vraag" at bounding box center [267, 161] width 225 height 16
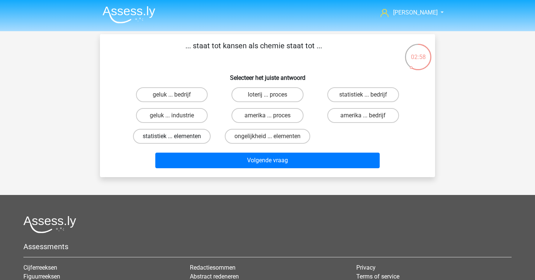
click at [196, 137] on label "statistiek ... elementen" at bounding box center [172, 136] width 78 height 15
click at [177, 137] on input "statistiek ... elementen" at bounding box center [174, 138] width 5 height 5
radio input "true"
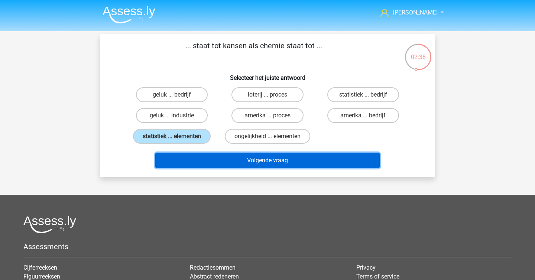
click at [256, 155] on button "Volgende vraag" at bounding box center [267, 161] width 225 height 16
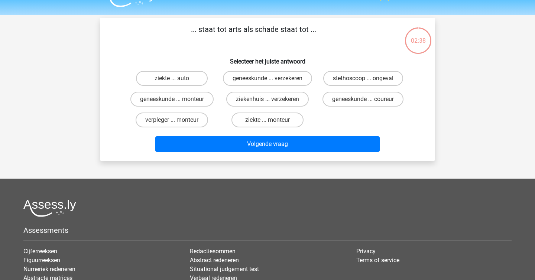
scroll to position [16, 0]
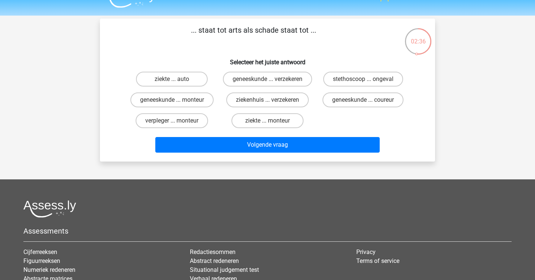
drag, startPoint x: 232, startPoint y: 35, endPoint x: 254, endPoint y: 35, distance: 21.9
click at [244, 35] on p "... staat tot arts als schade staat tot ..." at bounding box center [253, 36] width 283 height 22
click at [254, 35] on p "... staat tot arts als schade staat tot ..." at bounding box center [253, 36] width 283 height 22
click at [272, 128] on label "ziekte ... monteur" at bounding box center [267, 120] width 72 height 15
click at [272, 125] on input "ziekte ... monteur" at bounding box center [269, 123] width 5 height 5
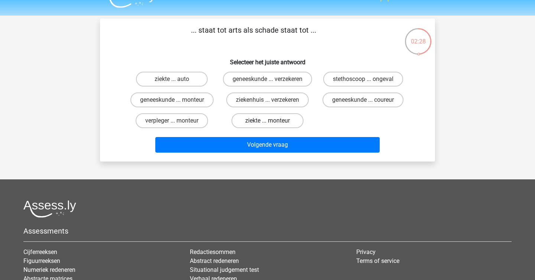
radio input "true"
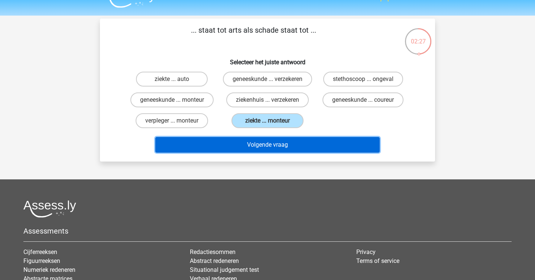
click at [272, 153] on button "Volgende vraag" at bounding box center [267, 145] width 225 height 16
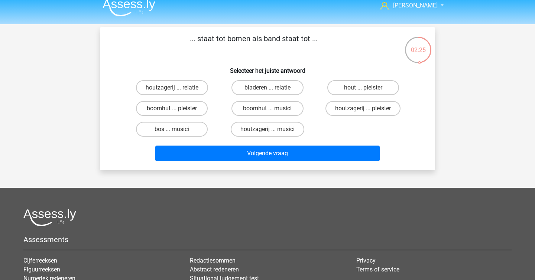
scroll to position [0, 0]
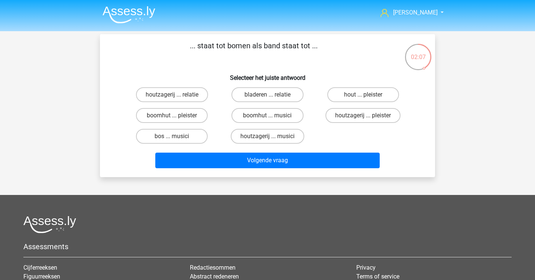
click at [176, 137] on input "bos ... musici" at bounding box center [174, 138] width 5 height 5
radio input "true"
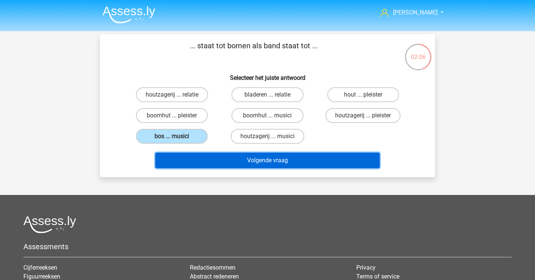
click at [215, 163] on button "Volgende vraag" at bounding box center [267, 161] width 225 height 16
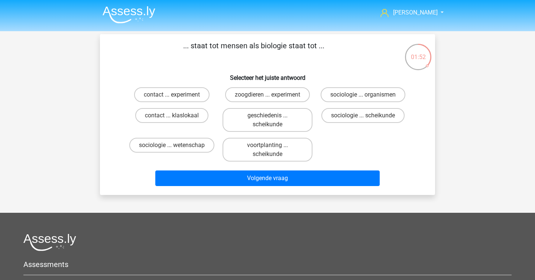
click at [365, 98] on input "sociologie ... organismen" at bounding box center [365, 97] width 5 height 5
radio input "true"
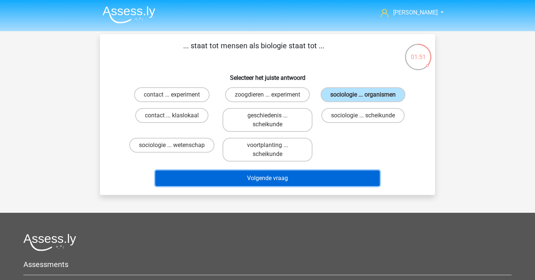
click at [319, 177] on button "Volgende vraag" at bounding box center [267, 178] width 225 height 16
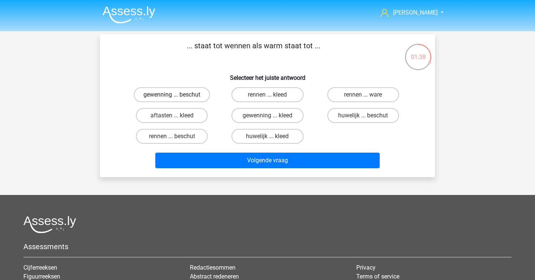
click at [191, 93] on label "gewenning ... beschut" at bounding box center [172, 94] width 76 height 15
click at [177, 95] on input "gewenning ... beschut" at bounding box center [174, 97] width 5 height 5
radio input "true"
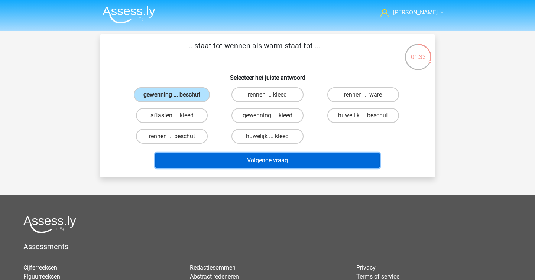
click at [305, 162] on button "Volgende vraag" at bounding box center [267, 161] width 225 height 16
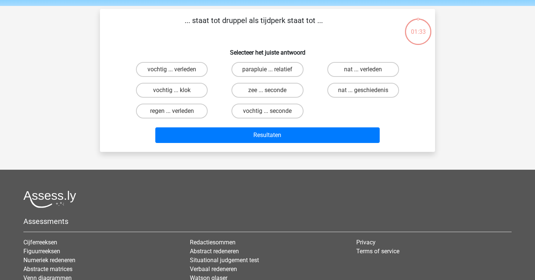
scroll to position [19, 0]
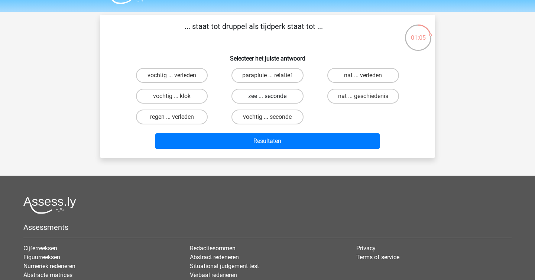
click at [278, 100] on label "zee ... seconde" at bounding box center [267, 96] width 72 height 15
click at [272, 100] on input "zee ... seconde" at bounding box center [269, 98] width 5 height 5
radio input "true"
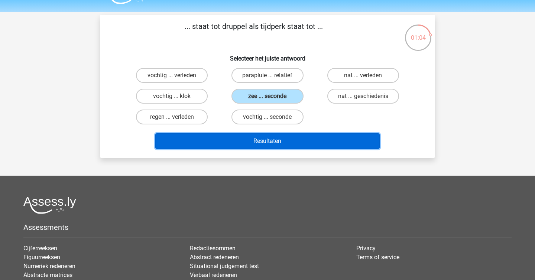
click at [278, 144] on button "Resultaten" at bounding box center [267, 141] width 225 height 16
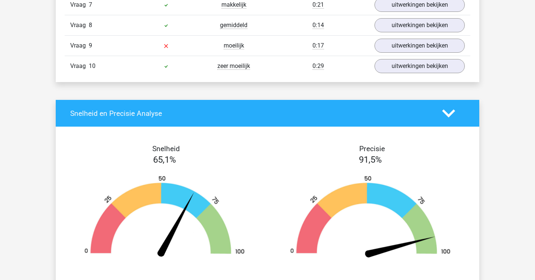
scroll to position [611, 0]
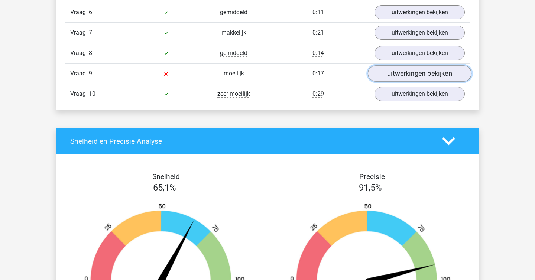
click at [391, 80] on link "uitwerkingen bekijken" at bounding box center [420, 73] width 104 height 16
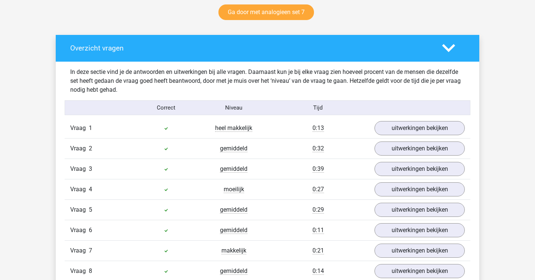
scroll to position [0, 0]
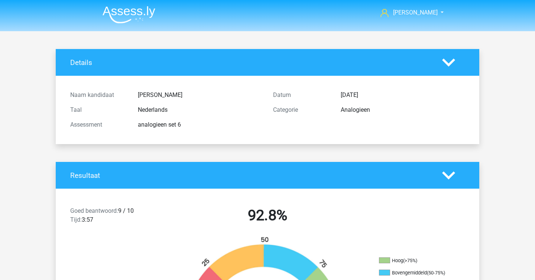
click at [124, 16] on img at bounding box center [128, 14] width 53 height 17
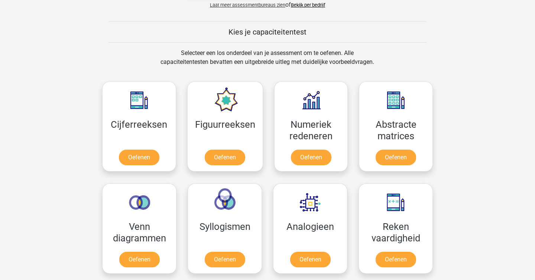
scroll to position [363, 0]
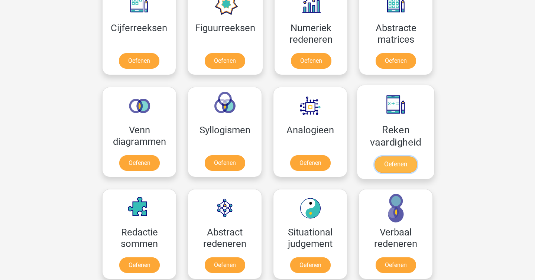
click at [389, 163] on link "Oefenen" at bounding box center [395, 164] width 42 height 16
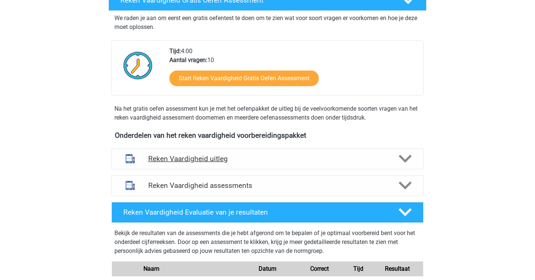
scroll to position [154, 0]
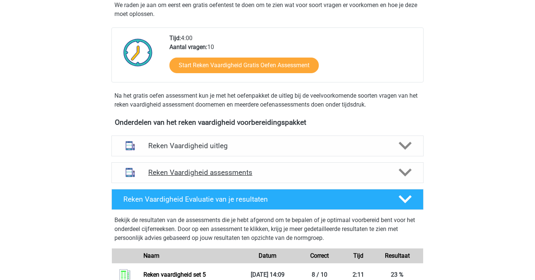
click at [285, 176] on h4 "Reken Vaardigheid assessments" at bounding box center [267, 172] width 238 height 9
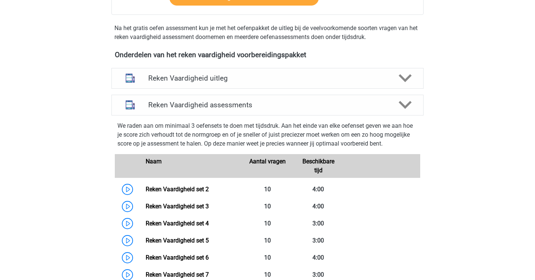
scroll to position [277, 0]
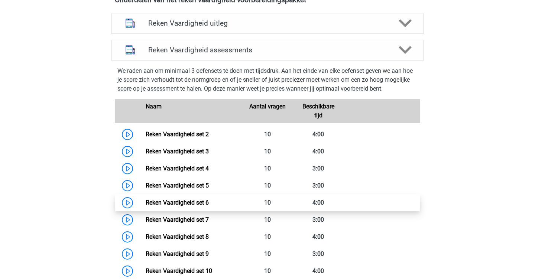
click at [146, 201] on link "Reken Vaardigheid set 6" at bounding box center [177, 202] width 63 height 7
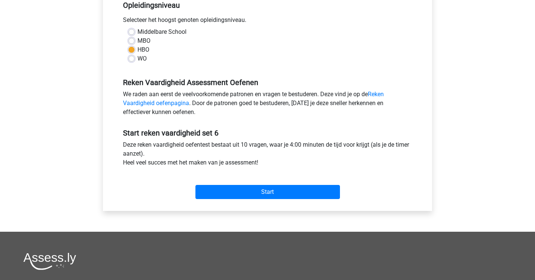
scroll to position [248, 0]
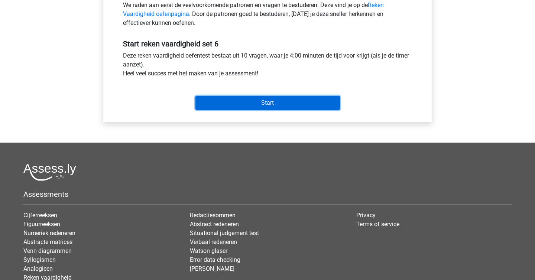
click at [259, 102] on input "Start" at bounding box center [267, 103] width 144 height 14
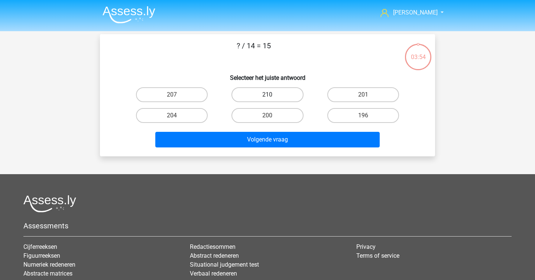
click at [256, 94] on label "210" at bounding box center [267, 94] width 72 height 15
click at [267, 95] on input "210" at bounding box center [269, 97] width 5 height 5
radio input "true"
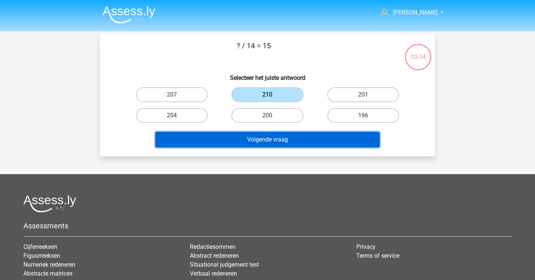
click at [242, 147] on button "Volgende vraag" at bounding box center [267, 140] width 225 height 16
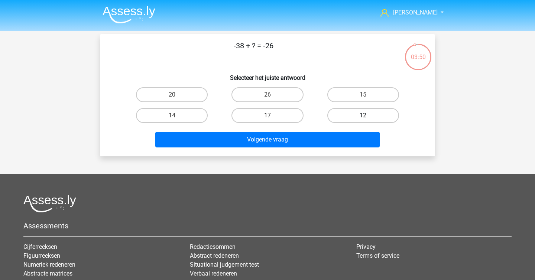
click at [356, 116] on label "12" at bounding box center [363, 115] width 72 height 15
click at [363, 116] on input "12" at bounding box center [365, 117] width 5 height 5
radio input "true"
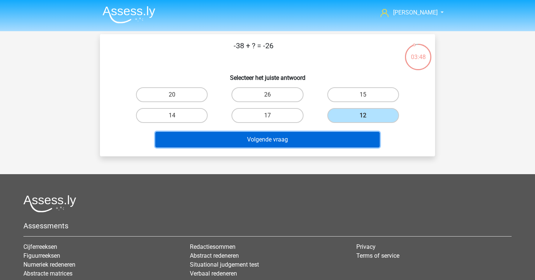
click at [330, 141] on button "Volgende vraag" at bounding box center [267, 140] width 225 height 16
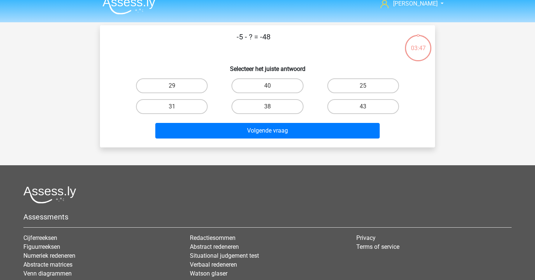
scroll to position [6, 0]
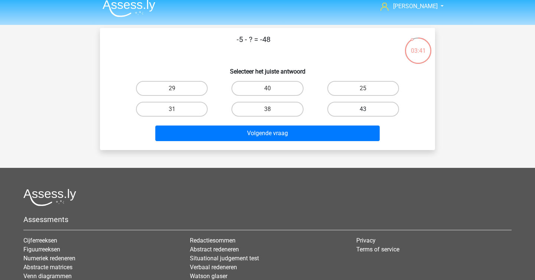
click at [334, 108] on label "43" at bounding box center [363, 109] width 72 height 15
click at [363, 109] on input "43" at bounding box center [365, 111] width 5 height 5
radio input "true"
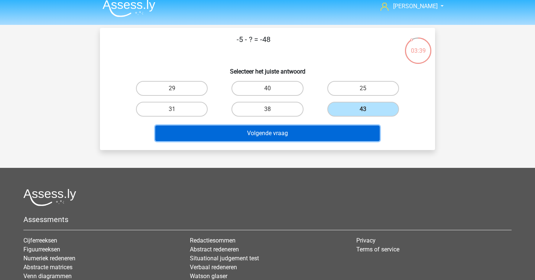
click at [308, 137] on button "Volgende vraag" at bounding box center [267, 133] width 225 height 16
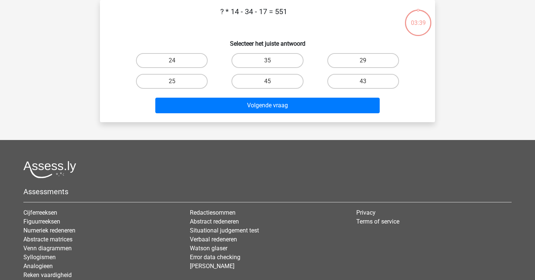
scroll to position [0, 0]
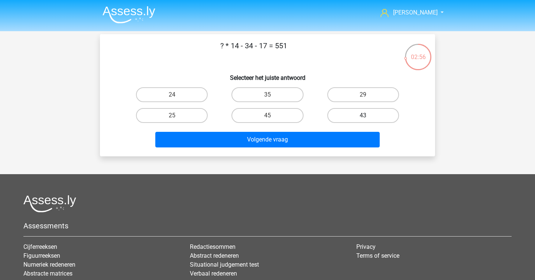
click at [346, 114] on label "43" at bounding box center [363, 115] width 72 height 15
click at [363, 115] on input "43" at bounding box center [365, 117] width 5 height 5
radio input "true"
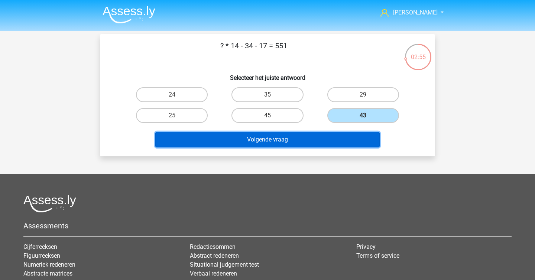
click at [325, 144] on button "Volgende vraag" at bounding box center [267, 140] width 225 height 16
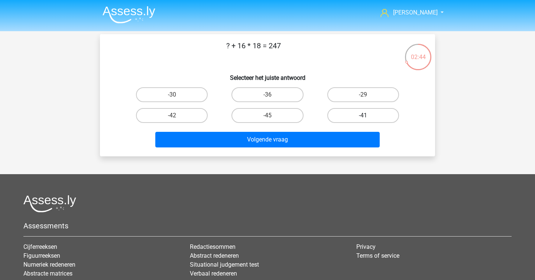
click at [342, 115] on label "-41" at bounding box center [363, 115] width 72 height 15
click at [363, 115] on input "-41" at bounding box center [365, 117] width 5 height 5
radio input "true"
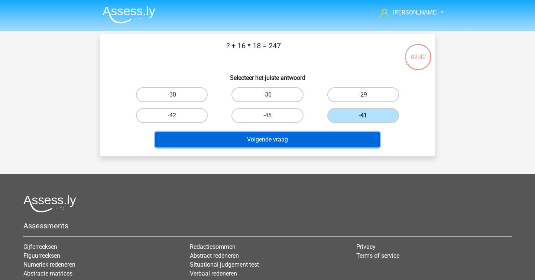
click at [325, 132] on button "Volgende vraag" at bounding box center [267, 140] width 225 height 16
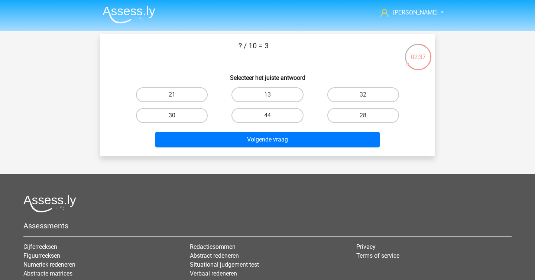
click at [188, 121] on label "30" at bounding box center [172, 115] width 72 height 15
click at [177, 120] on input "30" at bounding box center [174, 117] width 5 height 5
radio input "true"
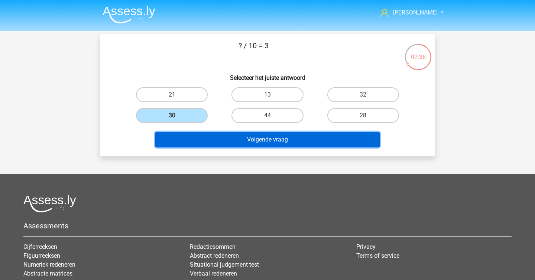
click at [205, 146] on button "Volgende vraag" at bounding box center [267, 140] width 225 height 16
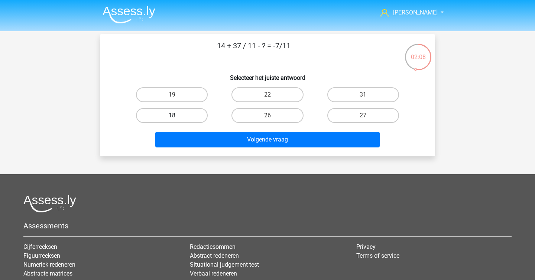
click at [198, 111] on label "18" at bounding box center [172, 115] width 72 height 15
click at [177, 115] on input "18" at bounding box center [174, 117] width 5 height 5
radio input "true"
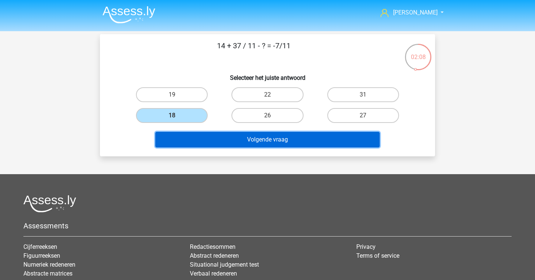
click at [203, 140] on button "Volgende vraag" at bounding box center [267, 140] width 225 height 16
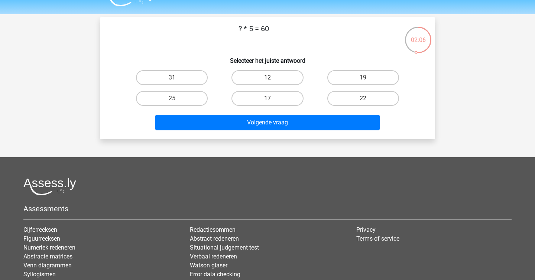
scroll to position [14, 0]
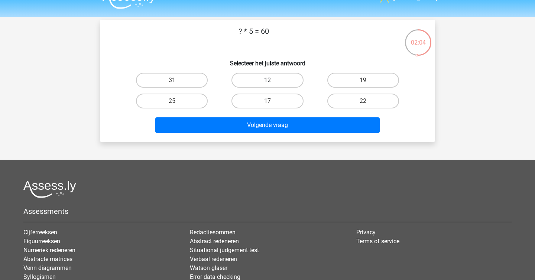
click at [283, 79] on label "12" at bounding box center [267, 80] width 72 height 15
click at [272, 80] on input "12" at bounding box center [269, 82] width 5 height 5
radio input "true"
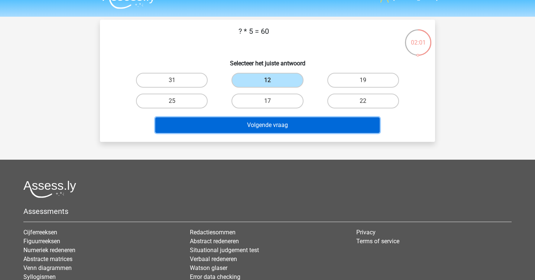
click at [285, 128] on button "Volgende vraag" at bounding box center [267, 125] width 225 height 16
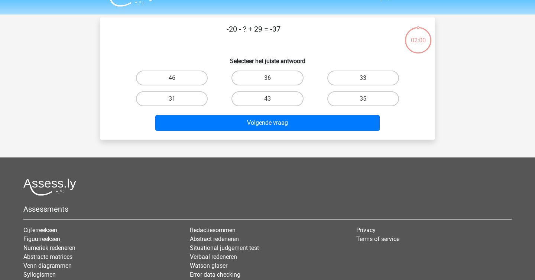
scroll to position [0, 0]
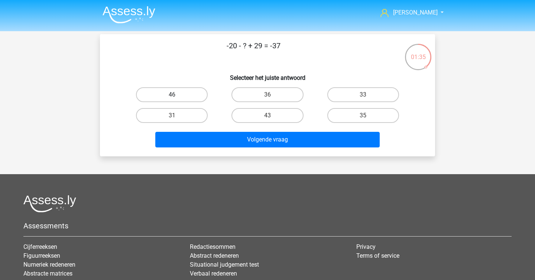
click at [199, 95] on label "46" at bounding box center [172, 94] width 72 height 15
click at [177, 95] on input "46" at bounding box center [174, 97] width 5 height 5
radio input "true"
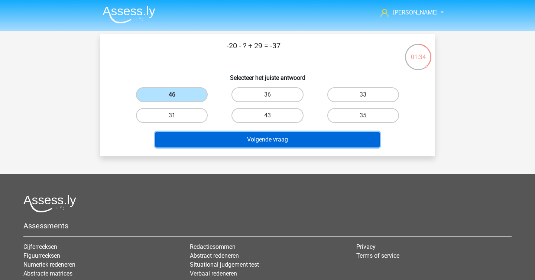
click at [213, 141] on button "Volgende vraag" at bounding box center [267, 140] width 225 height 16
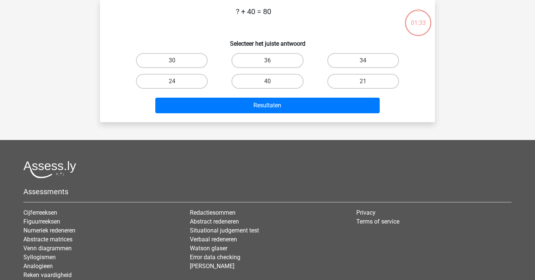
scroll to position [20, 0]
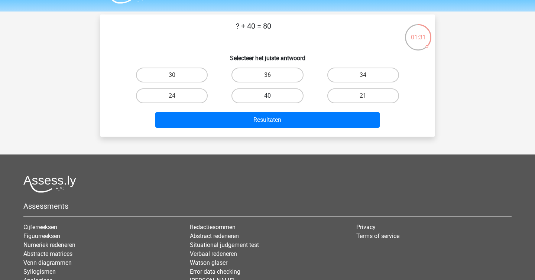
click at [265, 93] on label "40" at bounding box center [267, 95] width 72 height 15
click at [267, 96] on input "40" at bounding box center [269, 98] width 5 height 5
radio input "true"
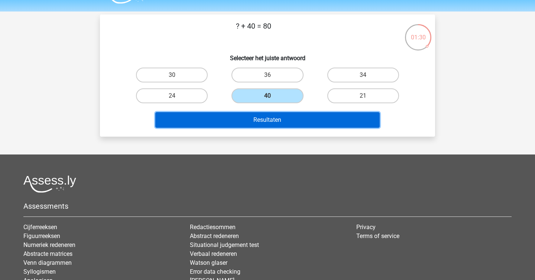
click at [263, 122] on button "Resultaten" at bounding box center [267, 120] width 225 height 16
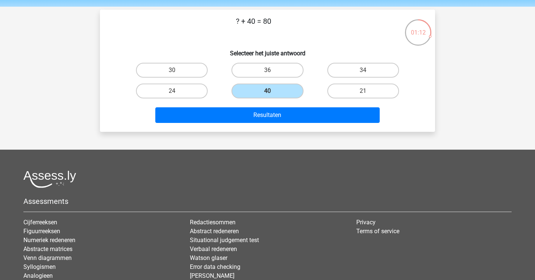
scroll to position [0, 0]
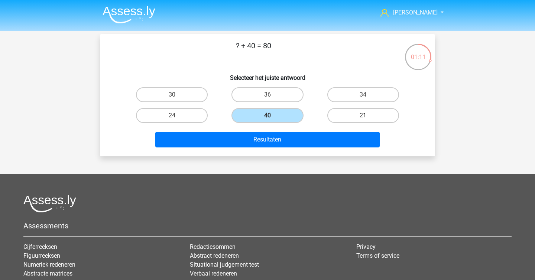
click at [141, 16] on img at bounding box center [128, 14] width 53 height 17
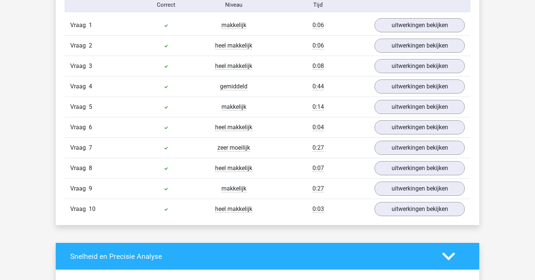
scroll to position [496, 0]
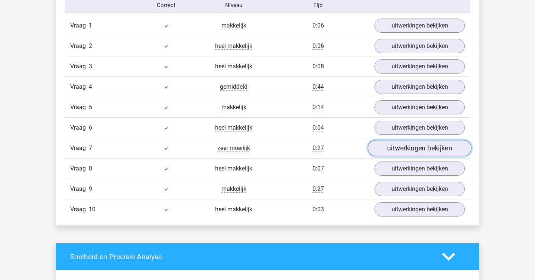
click at [425, 145] on link "uitwerkingen bekijken" at bounding box center [420, 148] width 104 height 16
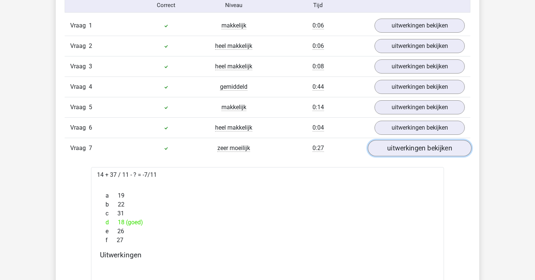
click at [425, 145] on link "uitwerkingen bekijken" at bounding box center [420, 148] width 104 height 16
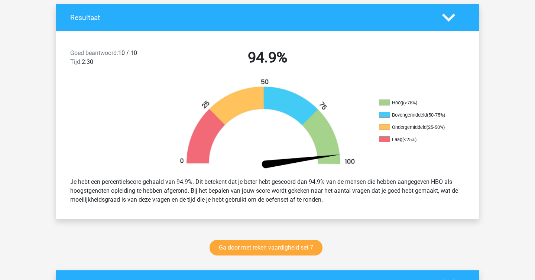
scroll to position [0, 0]
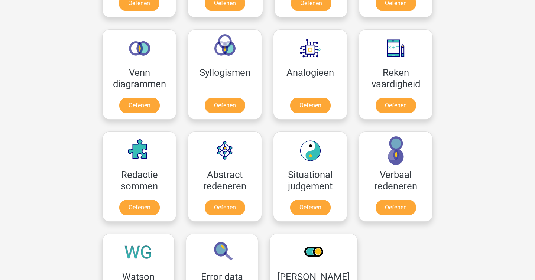
scroll to position [401, 0]
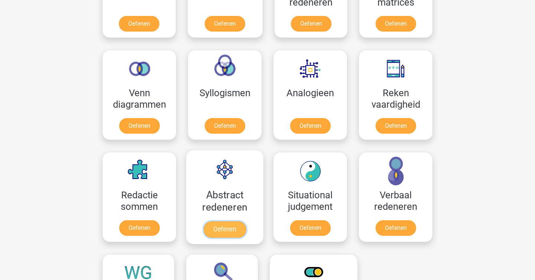
click at [233, 227] on link "Oefenen" at bounding box center [224, 229] width 42 height 16
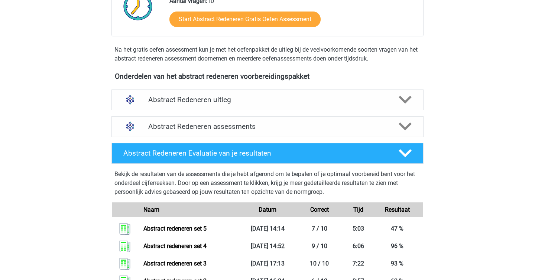
scroll to position [221, 0]
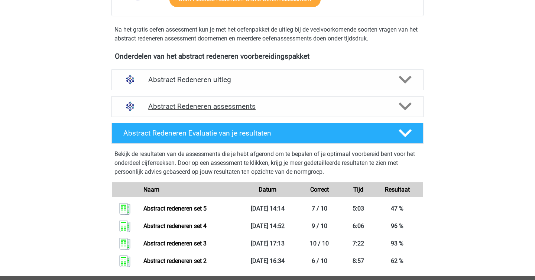
click at [403, 104] on icon at bounding box center [404, 106] width 13 height 13
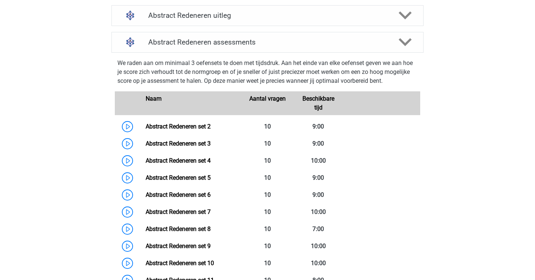
scroll to position [302, 0]
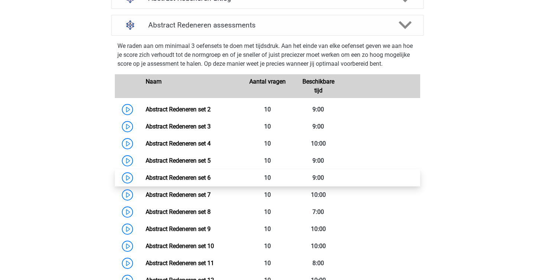
click at [146, 176] on link "Abstract Redeneren set 6" at bounding box center [178, 177] width 65 height 7
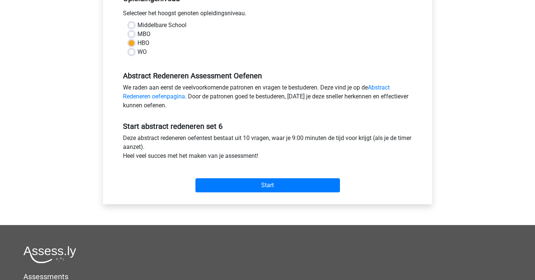
scroll to position [225, 0]
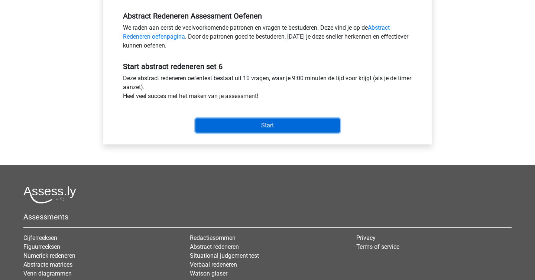
click at [254, 120] on input "Start" at bounding box center [267, 125] width 144 height 14
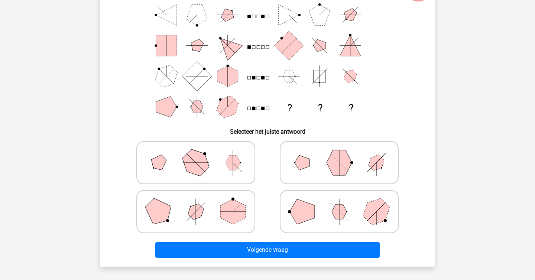
scroll to position [70, 0]
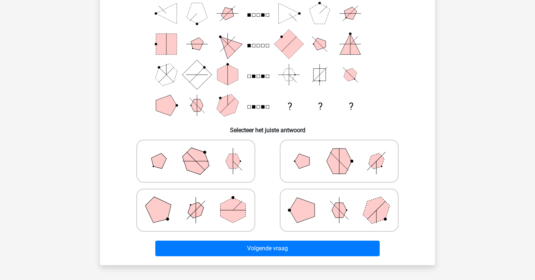
click at [385, 169] on icon at bounding box center [338, 161] width 111 height 37
click at [344, 152] on input "radio" at bounding box center [341, 149] width 5 height 5
radio input "true"
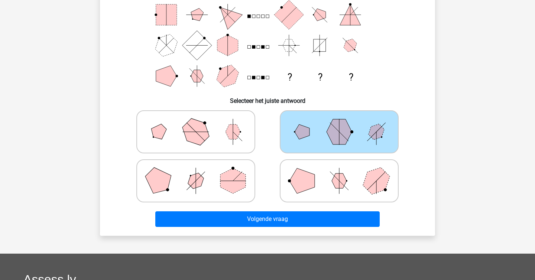
scroll to position [103, 0]
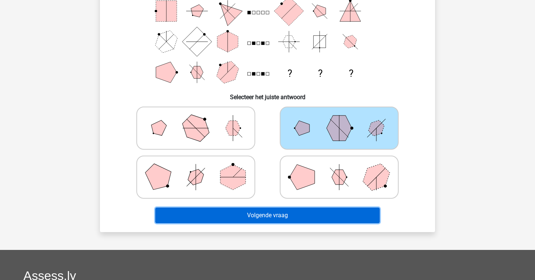
click at [326, 220] on button "Volgende vraag" at bounding box center [267, 216] width 225 height 16
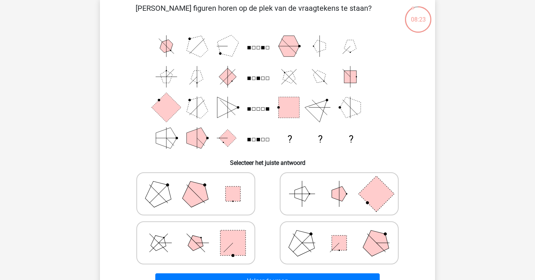
scroll to position [49, 0]
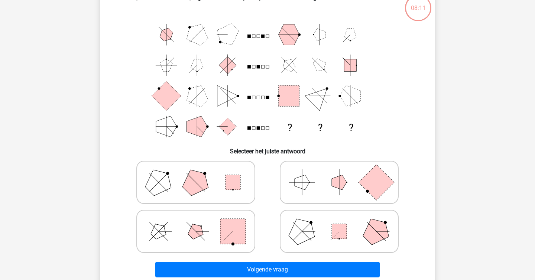
click at [236, 184] on rect at bounding box center [232, 182] width 15 height 15
click at [200, 173] on input "radio" at bounding box center [198, 170] width 5 height 5
radio input "true"
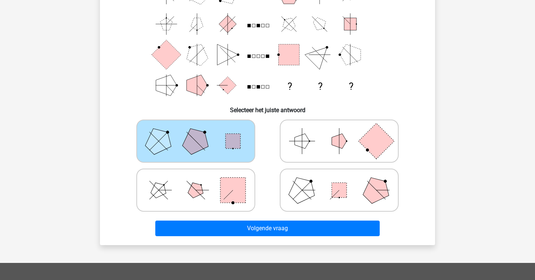
scroll to position [91, 0]
click at [267, 220] on div "Volgende vraag" at bounding box center [267, 226] width 311 height 25
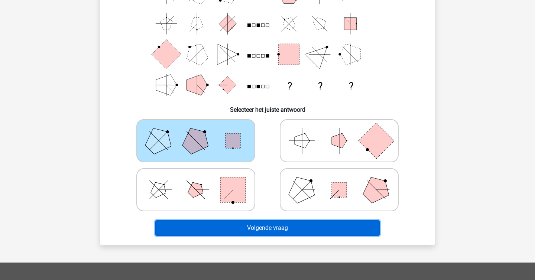
click at [266, 223] on button "Volgende vraag" at bounding box center [267, 228] width 225 height 16
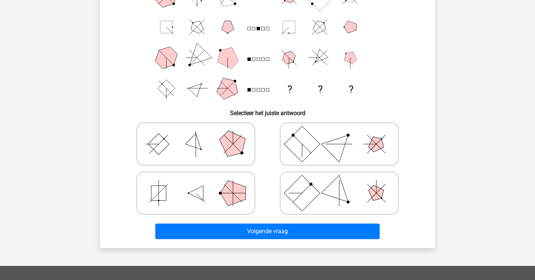
scroll to position [88, 0]
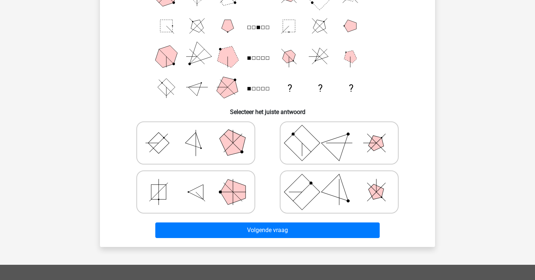
click at [351, 146] on icon at bounding box center [338, 142] width 111 height 37
click at [344, 134] on input "radio" at bounding box center [341, 131] width 5 height 5
radio input "true"
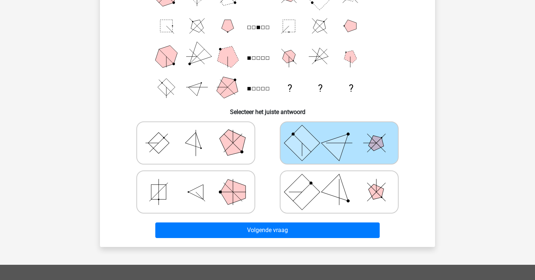
click at [199, 151] on icon at bounding box center [195, 142] width 111 height 37
click at [199, 134] on input "radio" at bounding box center [198, 131] width 5 height 5
radio input "true"
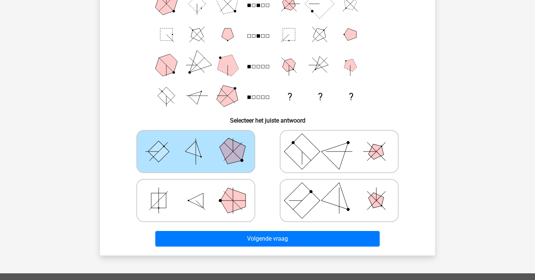
scroll to position [79, 0]
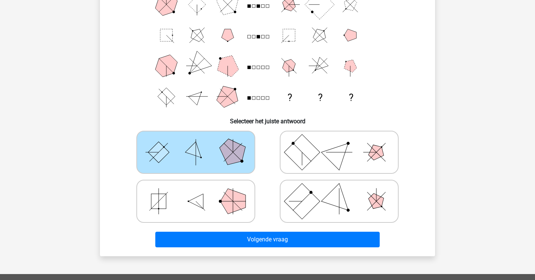
click at [300, 158] on rect at bounding box center [302, 152] width 36 height 36
click at [339, 143] on input "radio" at bounding box center [341, 140] width 5 height 5
radio input "true"
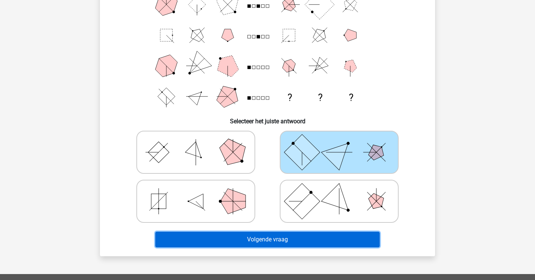
click at [281, 238] on button "Volgende vraag" at bounding box center [267, 240] width 225 height 16
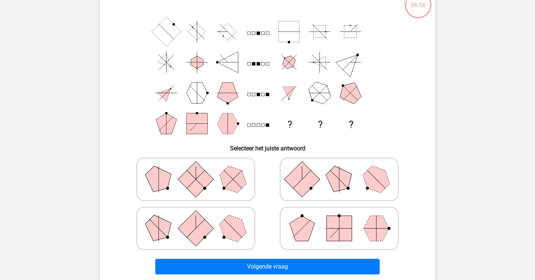
scroll to position [52, 0]
click at [347, 227] on rect at bounding box center [338, 227] width 25 height 25
click at [344, 219] on input "radio" at bounding box center [341, 216] width 5 height 5
radio input "true"
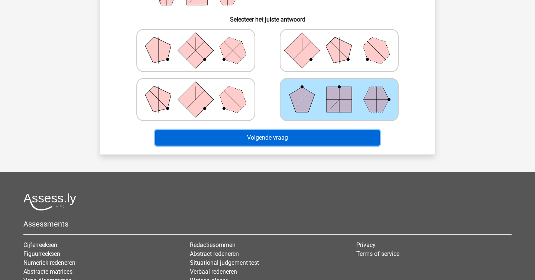
click at [324, 137] on button "Volgende vraag" at bounding box center [267, 138] width 225 height 16
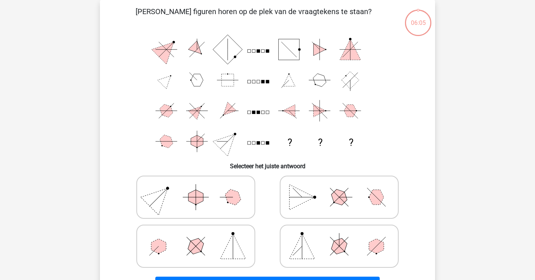
scroll to position [34, 0]
click at [303, 240] on polygon at bounding box center [301, 246] width 25 height 25
click at [339, 237] on input "radio" at bounding box center [341, 234] width 5 height 5
radio input "true"
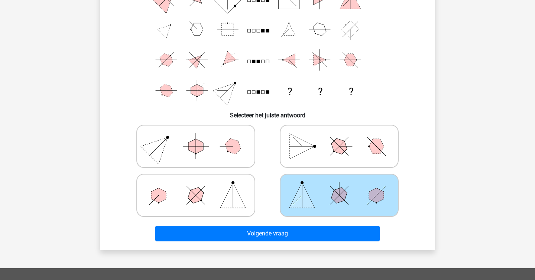
scroll to position [90, 0]
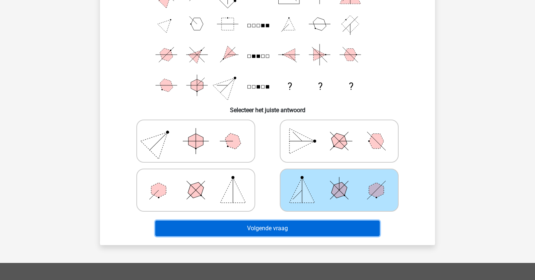
click at [313, 226] on button "Volgende vraag" at bounding box center [267, 229] width 225 height 16
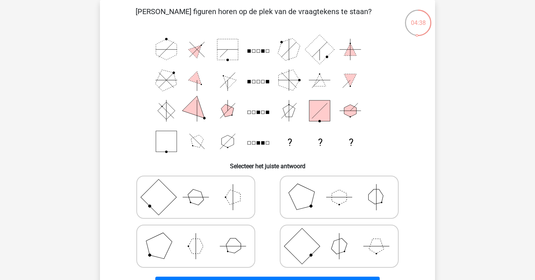
scroll to position [52, 0]
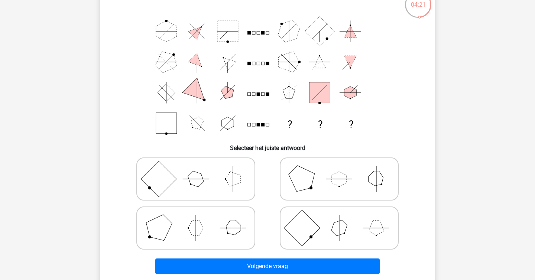
click at [205, 217] on icon at bounding box center [195, 227] width 111 height 37
click at [200, 217] on input "radio" at bounding box center [198, 216] width 5 height 5
radio input "true"
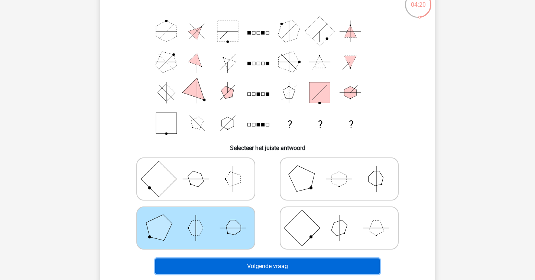
click at [228, 266] on button "Volgende vraag" at bounding box center [267, 266] width 225 height 16
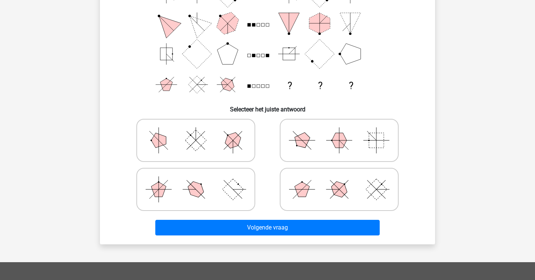
scroll to position [92, 0]
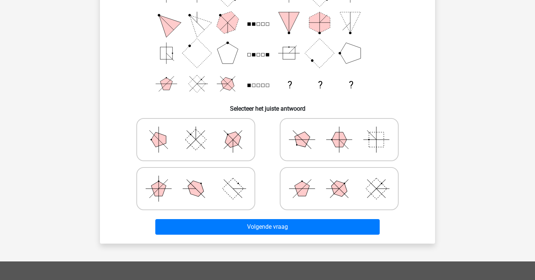
click at [333, 197] on icon at bounding box center [338, 188] width 111 height 37
click at [339, 179] on input "radio" at bounding box center [341, 176] width 5 height 5
radio input "true"
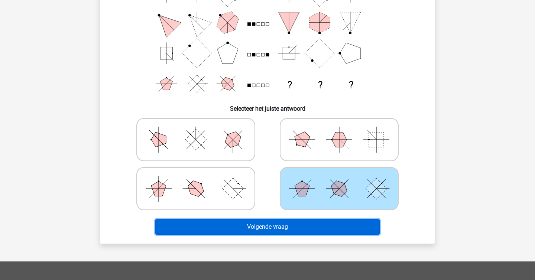
click at [326, 223] on button "Volgende vraag" at bounding box center [267, 227] width 225 height 16
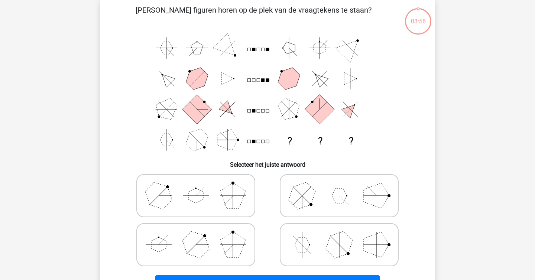
scroll to position [34, 0]
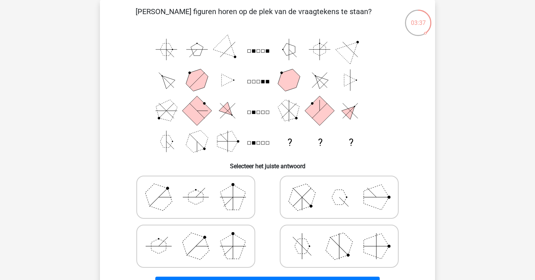
click at [206, 246] on polygon at bounding box center [196, 246] width 36 height 36
click at [200, 237] on input "radio" at bounding box center [198, 234] width 5 height 5
radio input "true"
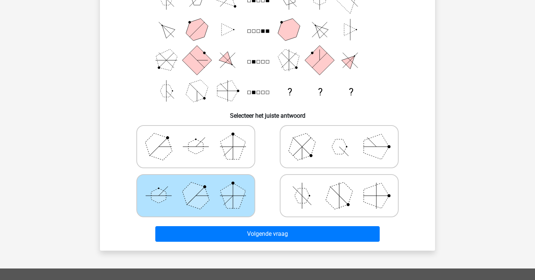
scroll to position [86, 0]
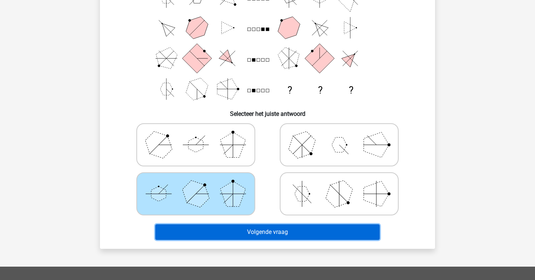
click at [231, 233] on button "Volgende vraag" at bounding box center [267, 232] width 225 height 16
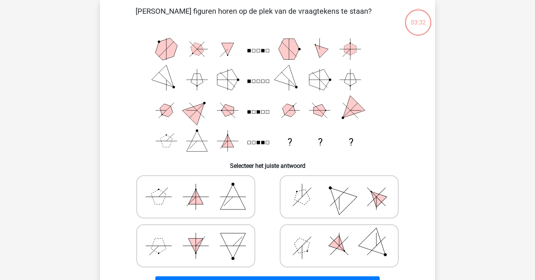
scroll to position [34, 0]
click at [222, 46] on icon "? ? ?" at bounding box center [267, 95] width 299 height 123
click at [319, 240] on icon at bounding box center [338, 246] width 111 height 37
click at [339, 237] on input "radio" at bounding box center [341, 234] width 5 height 5
radio input "true"
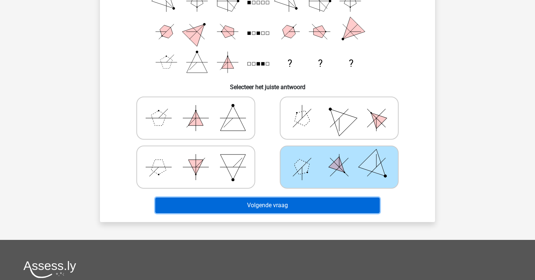
click at [328, 207] on button "Volgende vraag" at bounding box center [267, 205] width 225 height 16
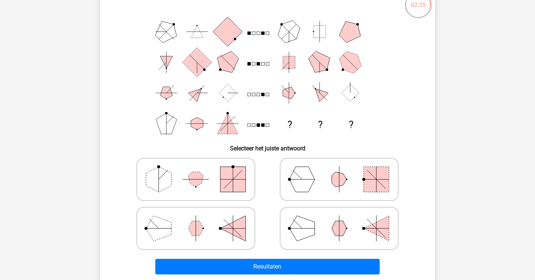
scroll to position [48, 0]
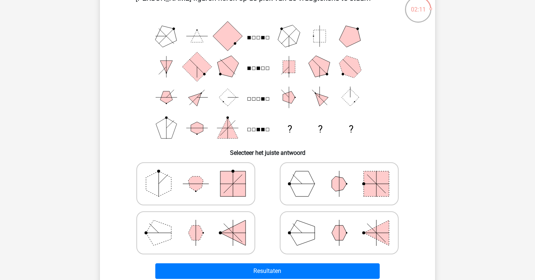
click at [242, 236] on polygon at bounding box center [232, 232] width 25 height 25
click at [200, 223] on input "radio" at bounding box center [198, 221] width 5 height 5
radio input "true"
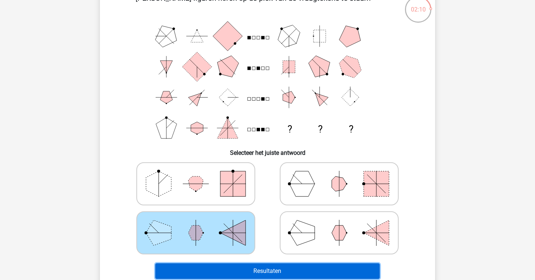
click at [237, 269] on button "Resultaten" at bounding box center [267, 271] width 225 height 16
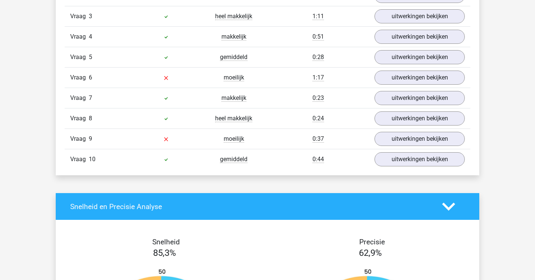
scroll to position [454, 0]
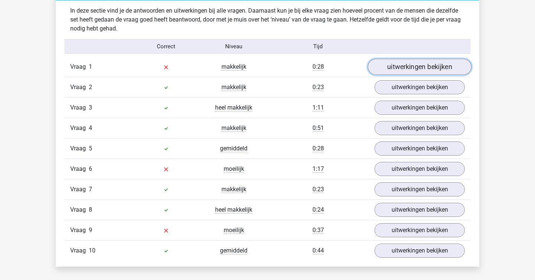
click at [423, 71] on link "uitwerkingen bekijken" at bounding box center [420, 67] width 104 height 16
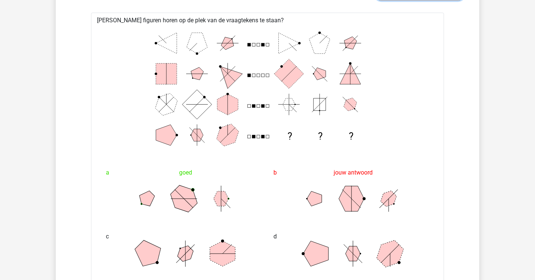
scroll to position [500, 0]
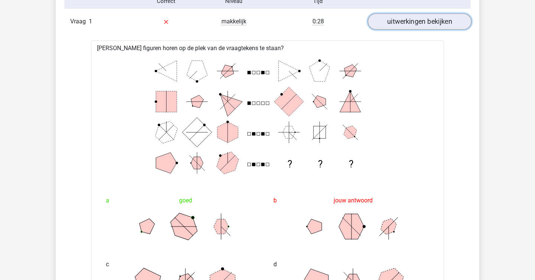
click at [414, 17] on link "uitwerkingen bekijken" at bounding box center [420, 21] width 104 height 16
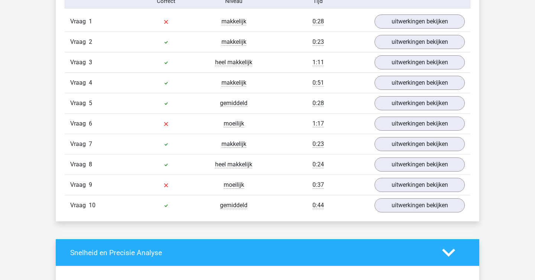
click at [399, 133] on div "Vraag 6 moeilijk 1:17 uitwerkingen bekijken" at bounding box center [267, 123] width 405 height 20
click at [403, 128] on link "uitwerkingen bekijken" at bounding box center [420, 123] width 104 height 16
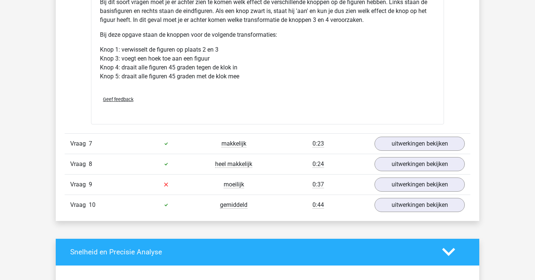
scroll to position [925, 0]
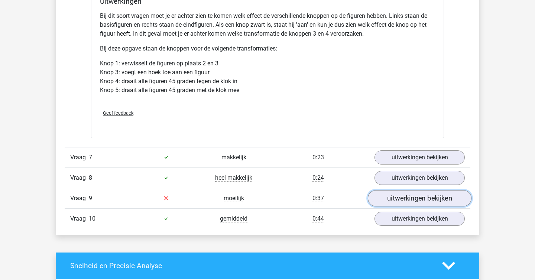
click at [385, 203] on link "uitwerkingen bekijken" at bounding box center [420, 198] width 104 height 16
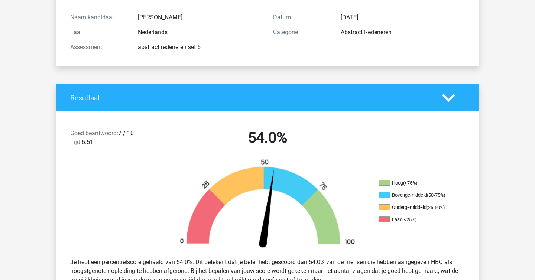
scroll to position [0, 0]
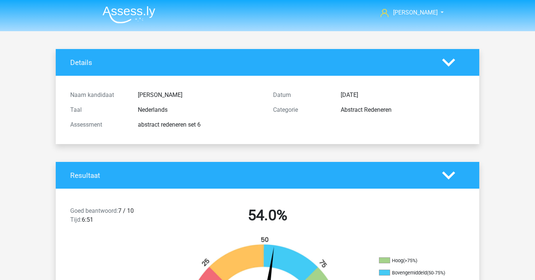
click at [127, 13] on img at bounding box center [128, 14] width 53 height 17
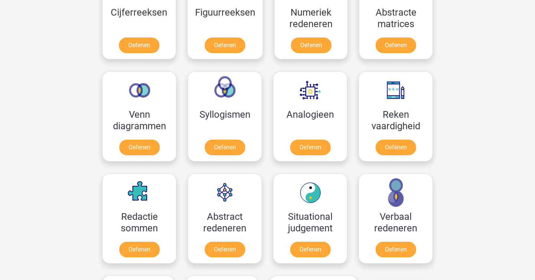
scroll to position [453, 0]
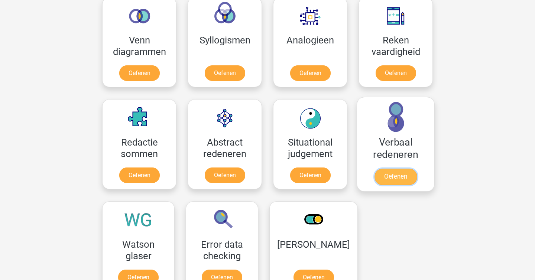
click at [393, 176] on link "Oefenen" at bounding box center [395, 177] width 42 height 16
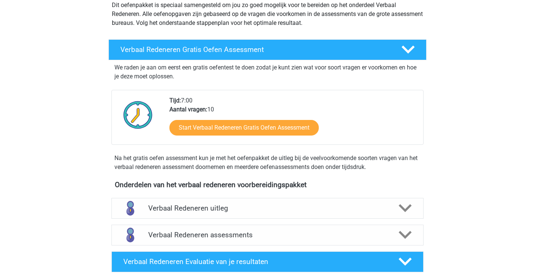
scroll to position [111, 0]
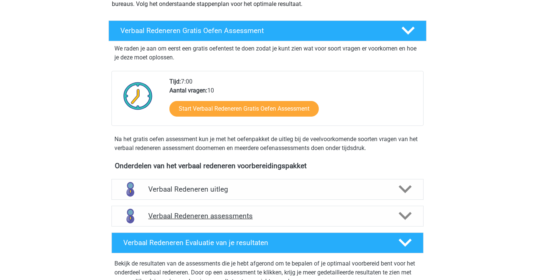
click at [401, 218] on icon at bounding box center [404, 215] width 13 height 13
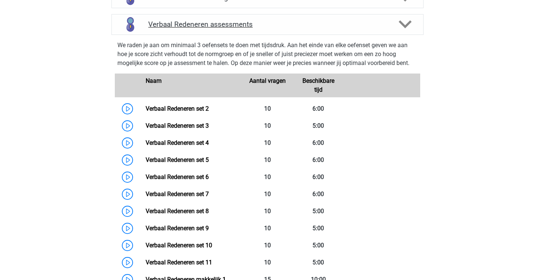
scroll to position [309, 0]
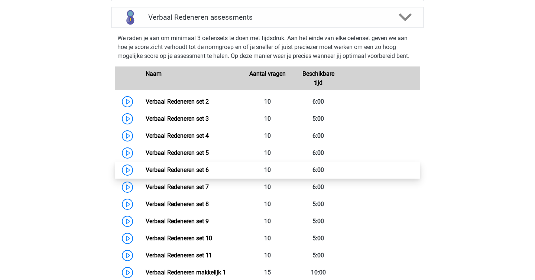
click at [146, 169] on link "Verbaal Redeneren set 6" at bounding box center [177, 169] width 63 height 7
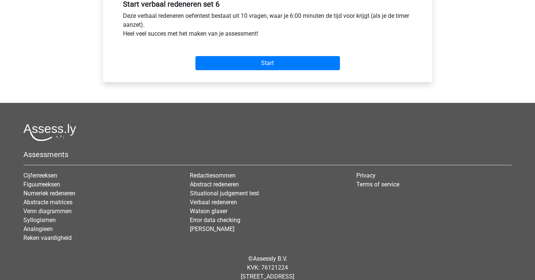
scroll to position [307, 0]
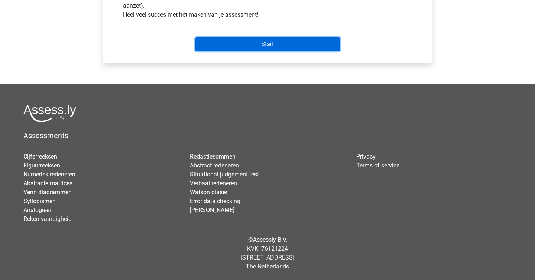
click at [288, 37] on input "Start" at bounding box center [267, 44] width 144 height 14
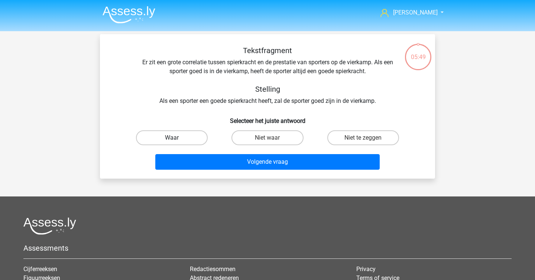
click at [197, 139] on label "Waar" at bounding box center [172, 137] width 72 height 15
click at [177, 139] on input "Waar" at bounding box center [174, 140] width 5 height 5
radio input "true"
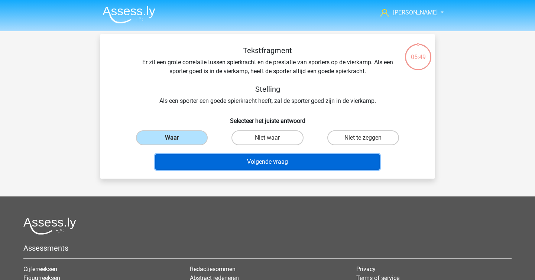
click at [222, 165] on button "Volgende vraag" at bounding box center [267, 162] width 225 height 16
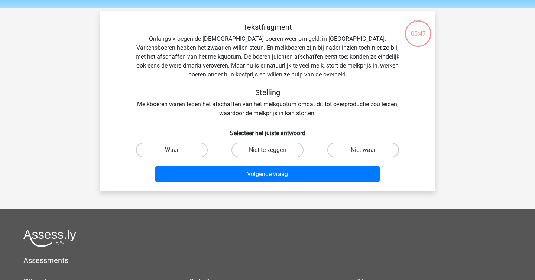
scroll to position [23, 0]
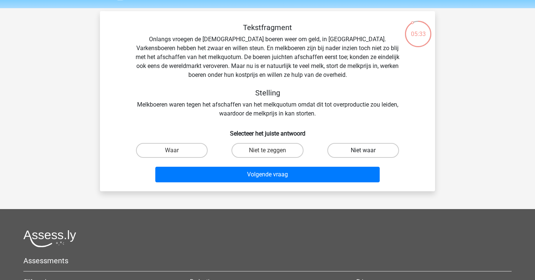
click at [351, 154] on label "Niet waar" at bounding box center [363, 150] width 72 height 15
click at [363, 154] on input "Niet waar" at bounding box center [365, 152] width 5 height 5
radio input "true"
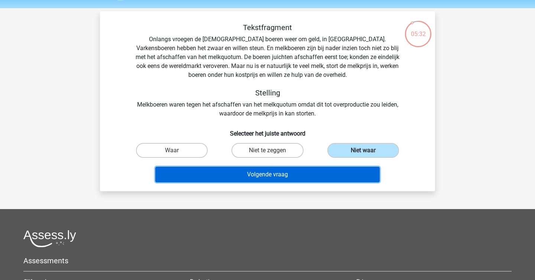
click at [330, 176] on button "Volgende vraag" at bounding box center [267, 175] width 225 height 16
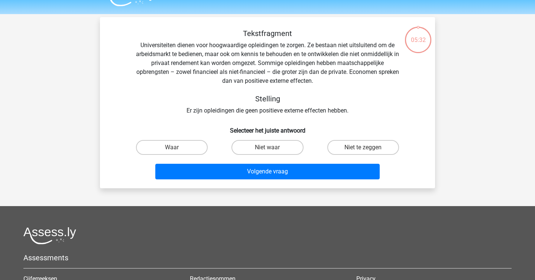
scroll to position [0, 0]
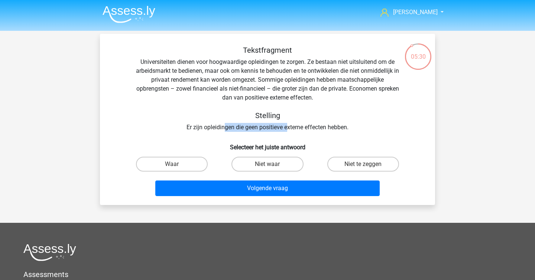
drag, startPoint x: 222, startPoint y: 129, endPoint x: 290, endPoint y: 128, distance: 67.6
click at [290, 128] on div "Tekstfragment Universiteiten dienen voor hoogwaardige opleidingen te zorgen. Ze…" at bounding box center [267, 89] width 311 height 86
click at [196, 160] on label "Waar" at bounding box center [172, 164] width 72 height 15
click at [177, 164] on input "Waar" at bounding box center [174, 166] width 5 height 5
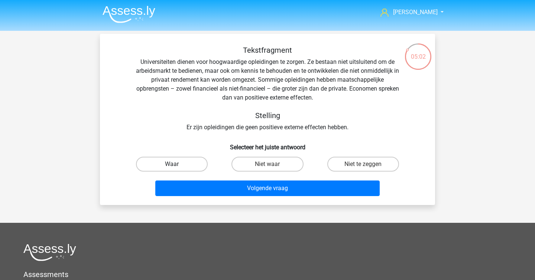
radio input "true"
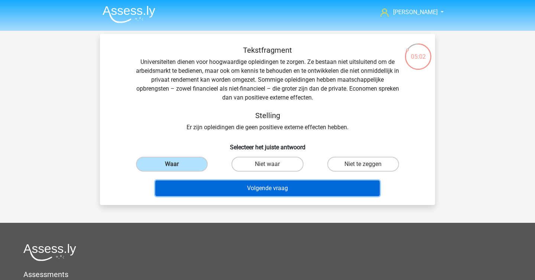
click at [208, 187] on button "Volgende vraag" at bounding box center [267, 188] width 225 height 16
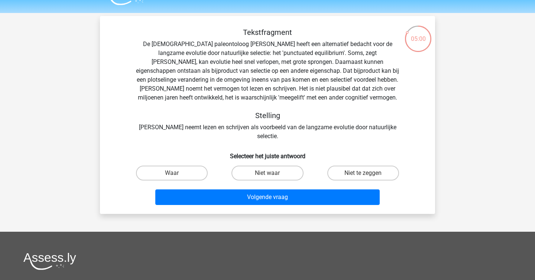
scroll to position [16, 0]
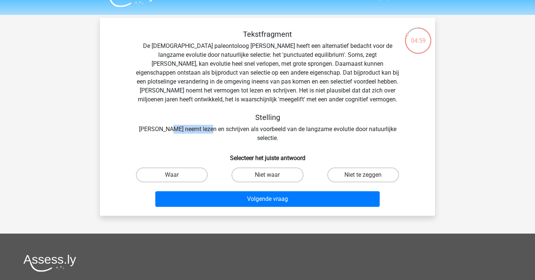
drag, startPoint x: 173, startPoint y: 130, endPoint x: 208, endPoint y: 130, distance: 35.3
click at [208, 130] on div "Tekstfragment De Amerikaanse paleontoloog Stephen Jay Gould heeft een alternati…" at bounding box center [267, 86] width 311 height 113
click at [205, 154] on div "Tekstfragment De Amerikaanse paleontoloog Stephen Jay Gould heeft een alternati…" at bounding box center [267, 120] width 329 height 180
click at [195, 167] on label "Waar" at bounding box center [172, 174] width 72 height 15
click at [177, 175] on input "Waar" at bounding box center [174, 177] width 5 height 5
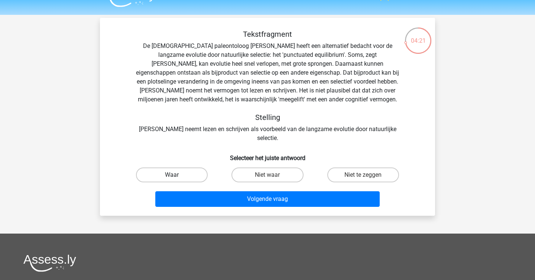
radio input "true"
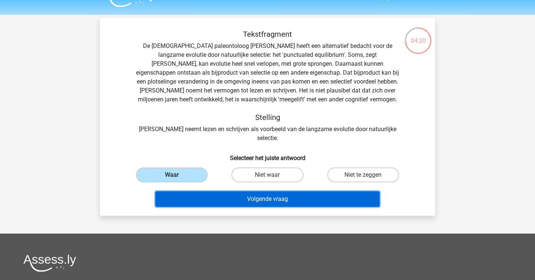
click at [299, 191] on button "Volgende vraag" at bounding box center [267, 199] width 225 height 16
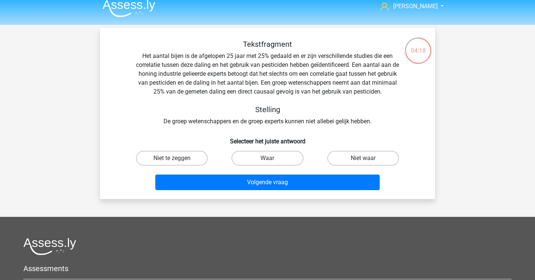
scroll to position [4, 0]
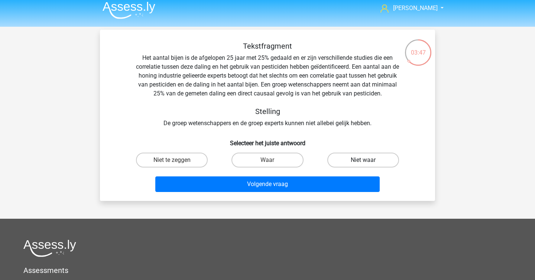
click at [336, 158] on label "Niet waar" at bounding box center [363, 160] width 72 height 15
click at [363, 160] on input "Niet waar" at bounding box center [365, 162] width 5 height 5
radio input "true"
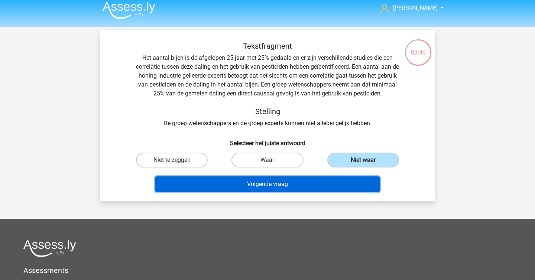
click at [310, 180] on button "Volgende vraag" at bounding box center [267, 184] width 225 height 16
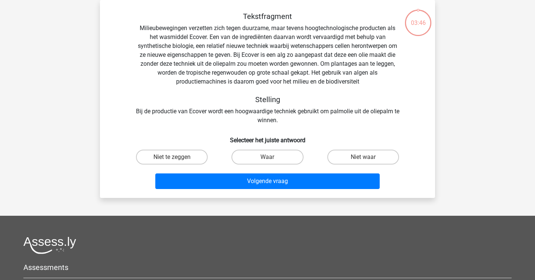
scroll to position [30, 0]
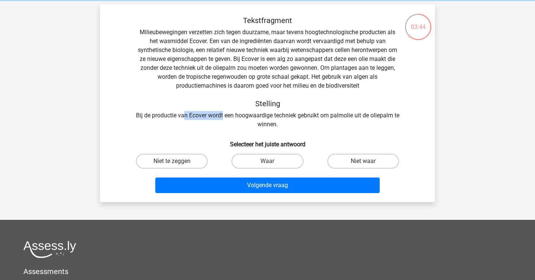
drag, startPoint x: 187, startPoint y: 116, endPoint x: 225, endPoint y: 116, distance: 38.6
click at [225, 116] on div "Tekstfragment Milieubewegingen verzetten zich tegen duurzame, maar tevens hoogt…" at bounding box center [267, 72] width 311 height 113
click at [222, 134] on div "Tekstfragment Milieubewegingen verzetten zich tegen duurzame, maar tevens hoogt…" at bounding box center [267, 106] width 329 height 180
click at [178, 167] on label "Niet te zeggen" at bounding box center [172, 161] width 72 height 15
click at [177, 166] on input "Niet te zeggen" at bounding box center [174, 163] width 5 height 5
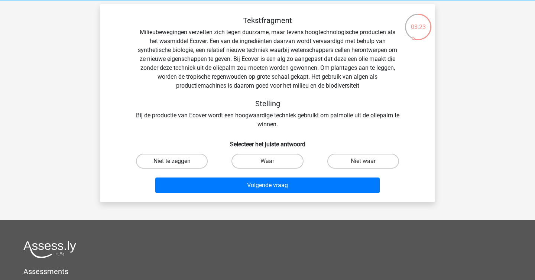
radio input "true"
click at [294, 167] on label "Waar" at bounding box center [267, 161] width 72 height 15
click at [272, 166] on input "Waar" at bounding box center [269, 163] width 5 height 5
radio input "true"
click at [285, 200] on div "Tekstfragment Milieubewegingen verzetten zich tegen duurzame, maar tevens hoogt…" at bounding box center [267, 103] width 335 height 198
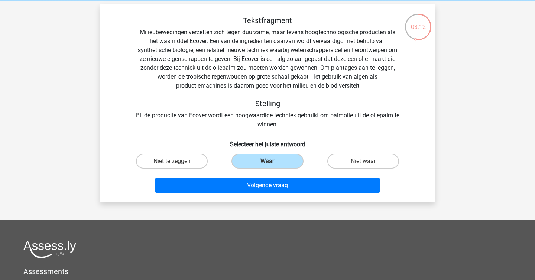
click at [291, 195] on div "Volgende vraag" at bounding box center [267, 186] width 287 height 19
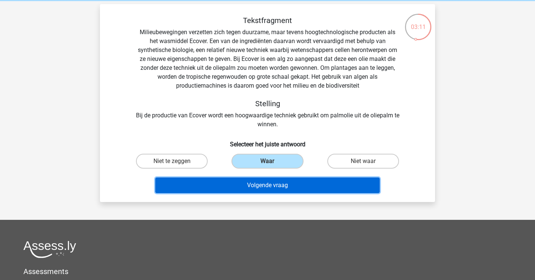
click at [299, 180] on button "Volgende vraag" at bounding box center [267, 185] width 225 height 16
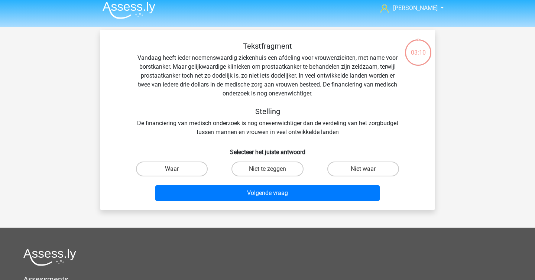
scroll to position [0, 0]
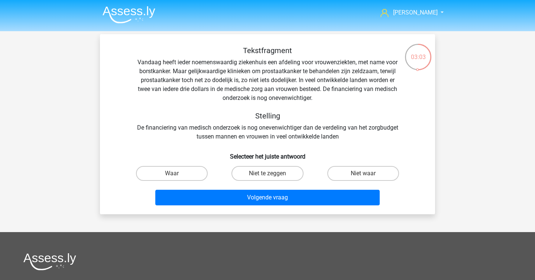
drag, startPoint x: 196, startPoint y: 60, endPoint x: 252, endPoint y: 60, distance: 56.1
click at [252, 60] on div "Tekstfragment Vandaag heeft ieder noemenswaardig ziekenhuis een afdeling voor v…" at bounding box center [267, 93] width 311 height 95
drag, startPoint x: 199, startPoint y: 129, endPoint x: 316, endPoint y: 132, distance: 116.6
click at [316, 132] on div "Tekstfragment Vandaag heeft ieder noemenswaardig ziekenhuis een afdeling voor v…" at bounding box center [267, 93] width 311 height 95
click at [330, 146] on div "Tekstfragment Vandaag heeft ieder noemenswaardig ziekenhuis een afdeling voor v…" at bounding box center [267, 127] width 329 height 162
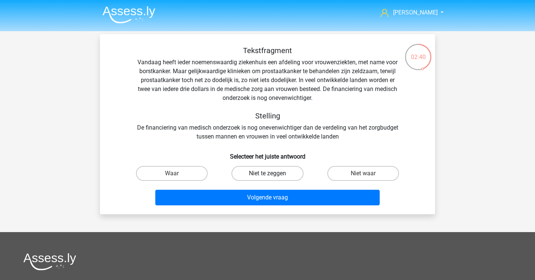
click at [283, 177] on label "Niet te zeggen" at bounding box center [267, 173] width 72 height 15
click at [272, 177] on input "Niet te zeggen" at bounding box center [269, 175] width 5 height 5
radio input "true"
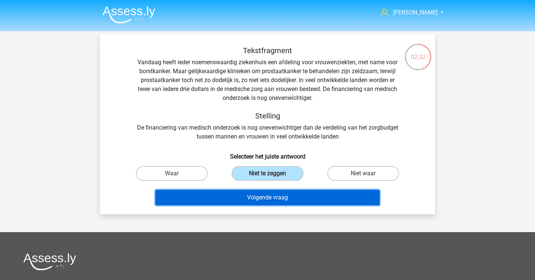
click at [272, 198] on button "Volgende vraag" at bounding box center [267, 198] width 225 height 16
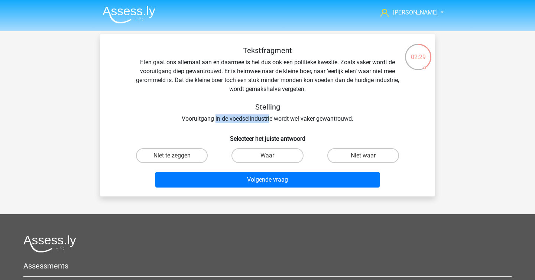
drag, startPoint x: 215, startPoint y: 123, endPoint x: 270, endPoint y: 119, distance: 55.1
click at [270, 119] on div "Tekstfragment Eten gaat ons allemaal aan en daarmee is het dus ook een politiek…" at bounding box center [267, 84] width 311 height 77
drag, startPoint x: 188, startPoint y: 117, endPoint x: 215, endPoint y: 117, distance: 26.7
click at [194, 117] on div "Tekstfragment Eten gaat ons allemaal aan en daarmee is het dus ook een politiek…" at bounding box center [267, 84] width 311 height 77
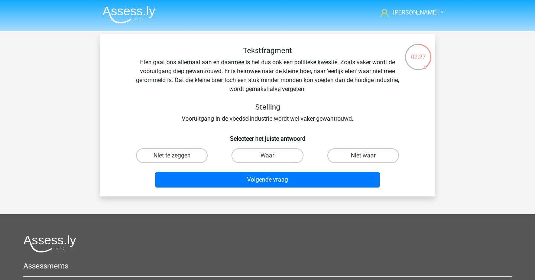
click at [219, 117] on div "Tekstfragment Eten gaat ons allemaal aan en daarmee is het dus ook een politiek…" at bounding box center [267, 84] width 311 height 77
click at [244, 151] on label "Waar" at bounding box center [267, 155] width 72 height 15
click at [267, 156] on input "Waar" at bounding box center [269, 158] width 5 height 5
radio input "true"
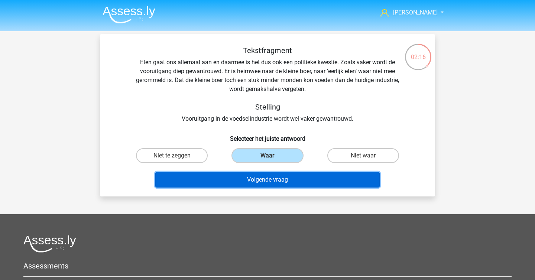
click at [244, 180] on button "Volgende vraag" at bounding box center [267, 180] width 225 height 16
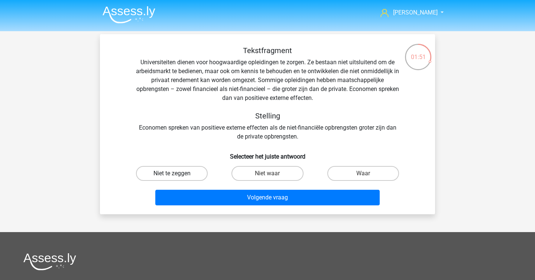
click at [189, 178] on label "Niet te zeggen" at bounding box center [172, 173] width 72 height 15
click at [177, 178] on input "Niet te zeggen" at bounding box center [174, 175] width 5 height 5
radio input "true"
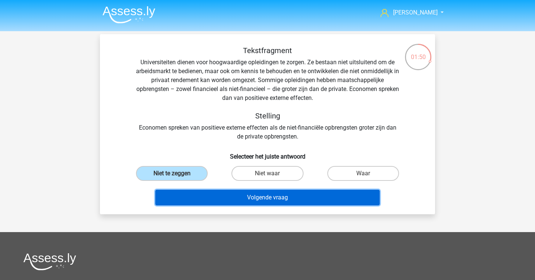
click at [192, 192] on button "Volgende vraag" at bounding box center [267, 198] width 225 height 16
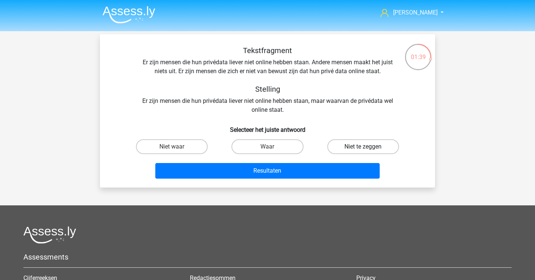
click at [379, 147] on label "Niet te zeggen" at bounding box center [363, 146] width 72 height 15
click at [368, 147] on input "Niet te zeggen" at bounding box center [365, 149] width 5 height 5
radio input "true"
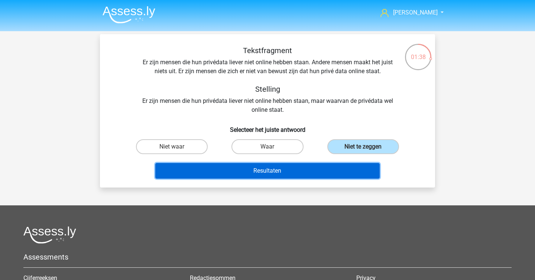
click at [349, 166] on button "Resultaten" at bounding box center [267, 171] width 225 height 16
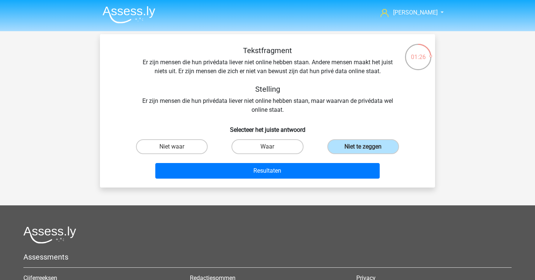
click at [137, 14] on img at bounding box center [128, 14] width 53 height 17
